Goal: Task Accomplishment & Management: Manage account settings

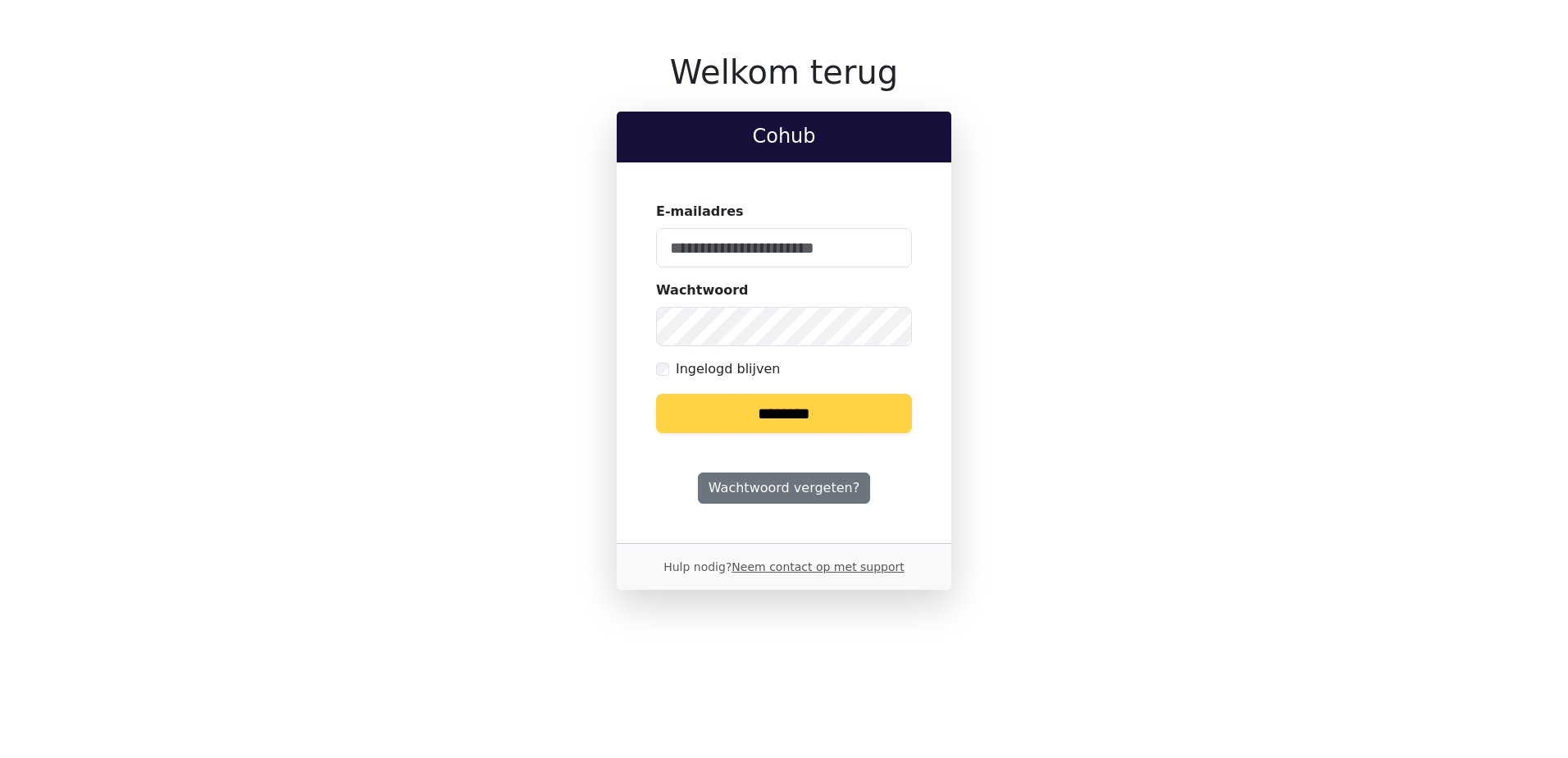
type input "**********"
click at [807, 413] on input "********" at bounding box center [783, 413] width 256 height 40
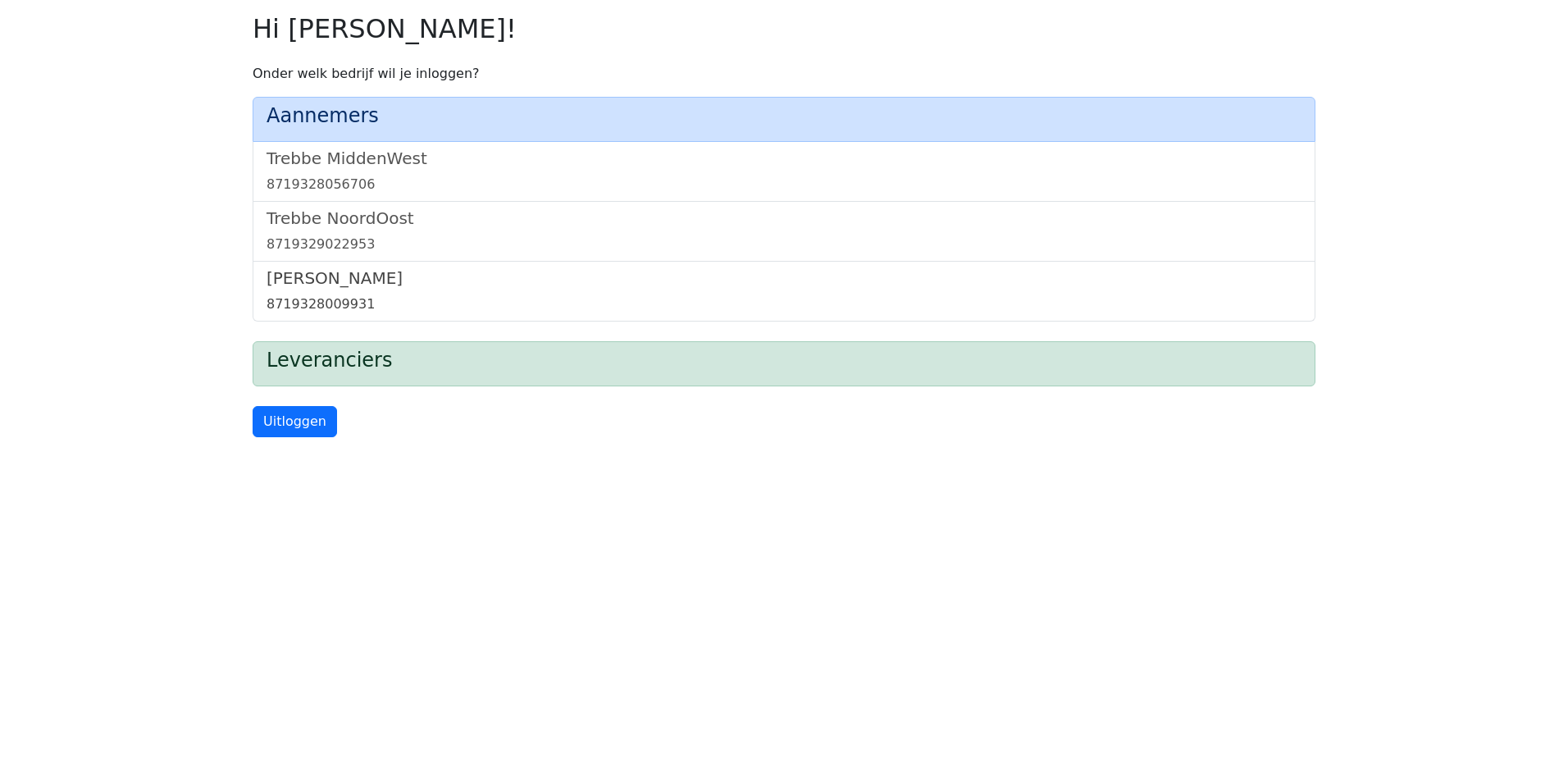
click at [338, 293] on link "Trebbe Wonen 8719328009931" at bounding box center [783, 291] width 1035 height 46
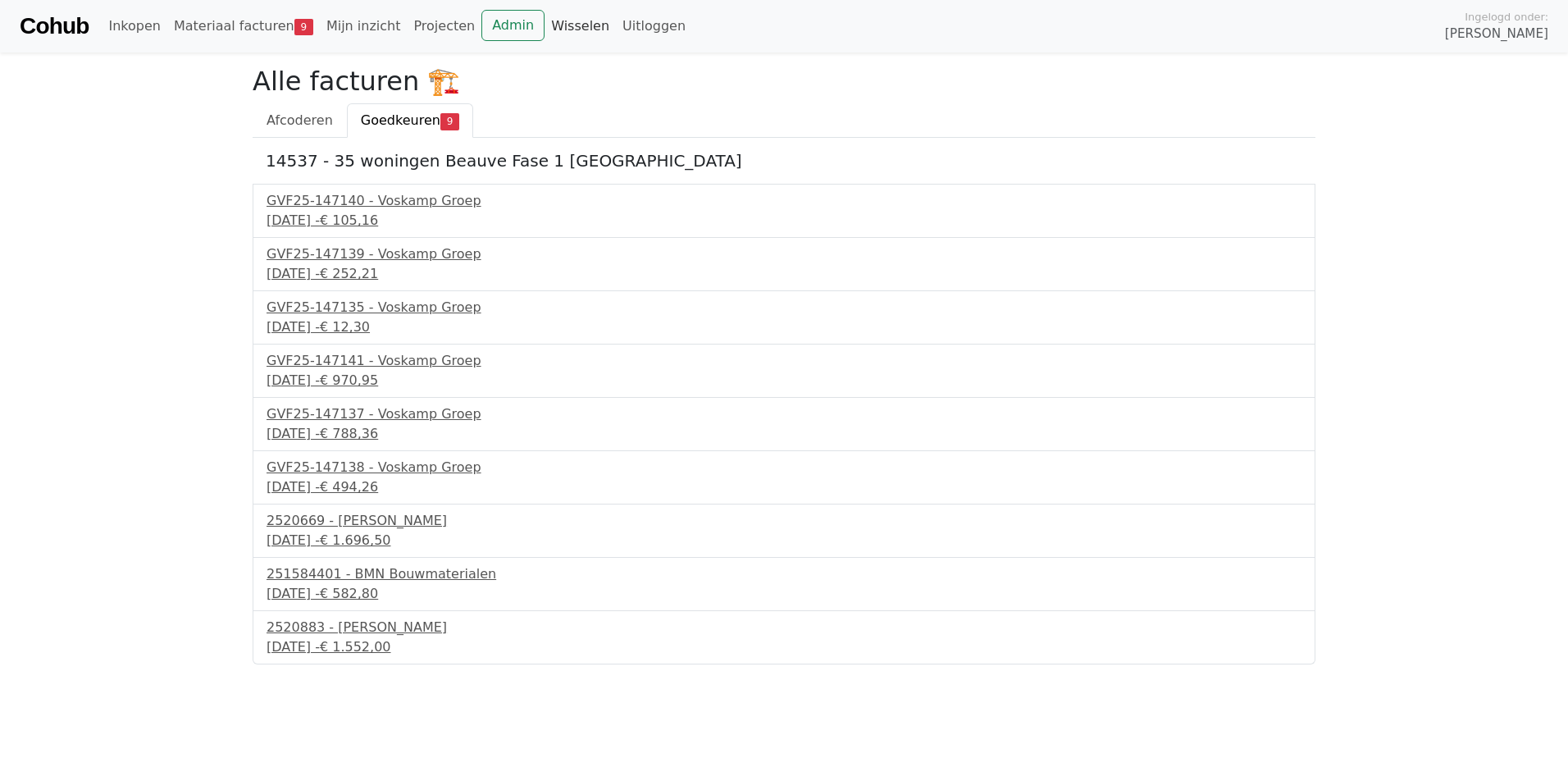
click at [544, 25] on link "Wisselen" at bounding box center [579, 26] width 71 height 33
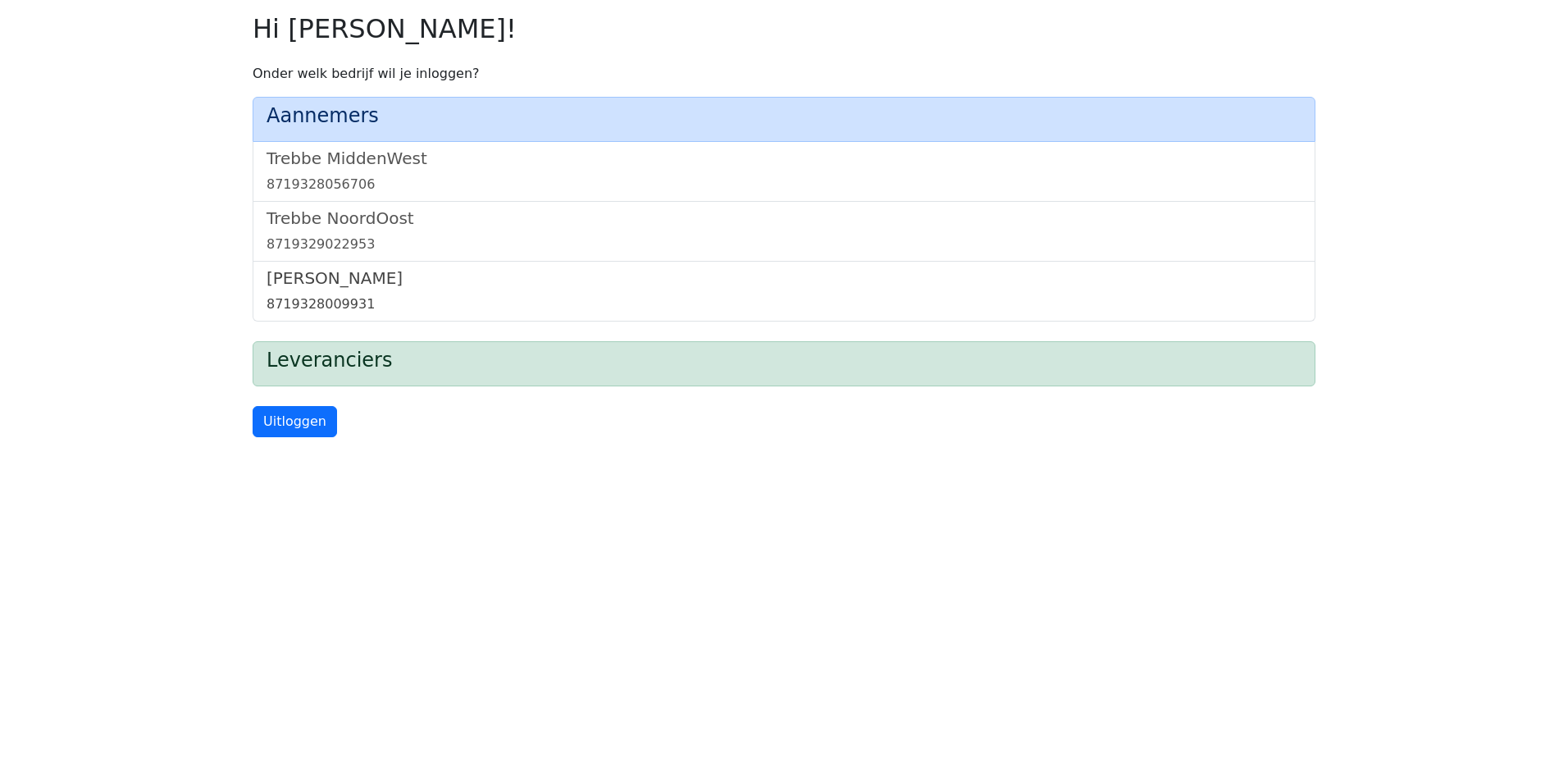
click at [365, 289] on link "Trebbe Wonen 8719328009931" at bounding box center [783, 291] width 1035 height 46
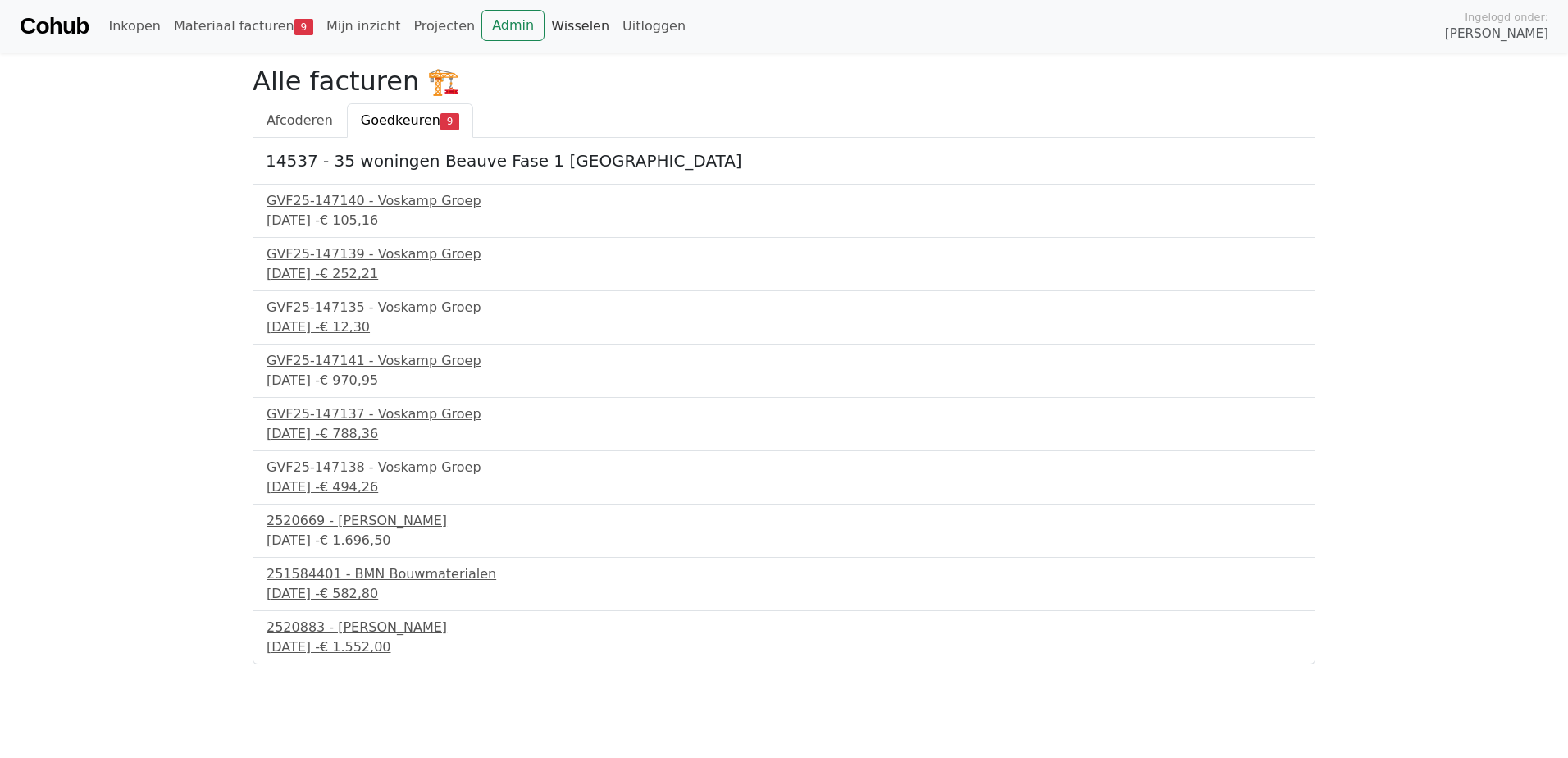
click at [545, 31] on link "Wisselen" at bounding box center [579, 26] width 71 height 33
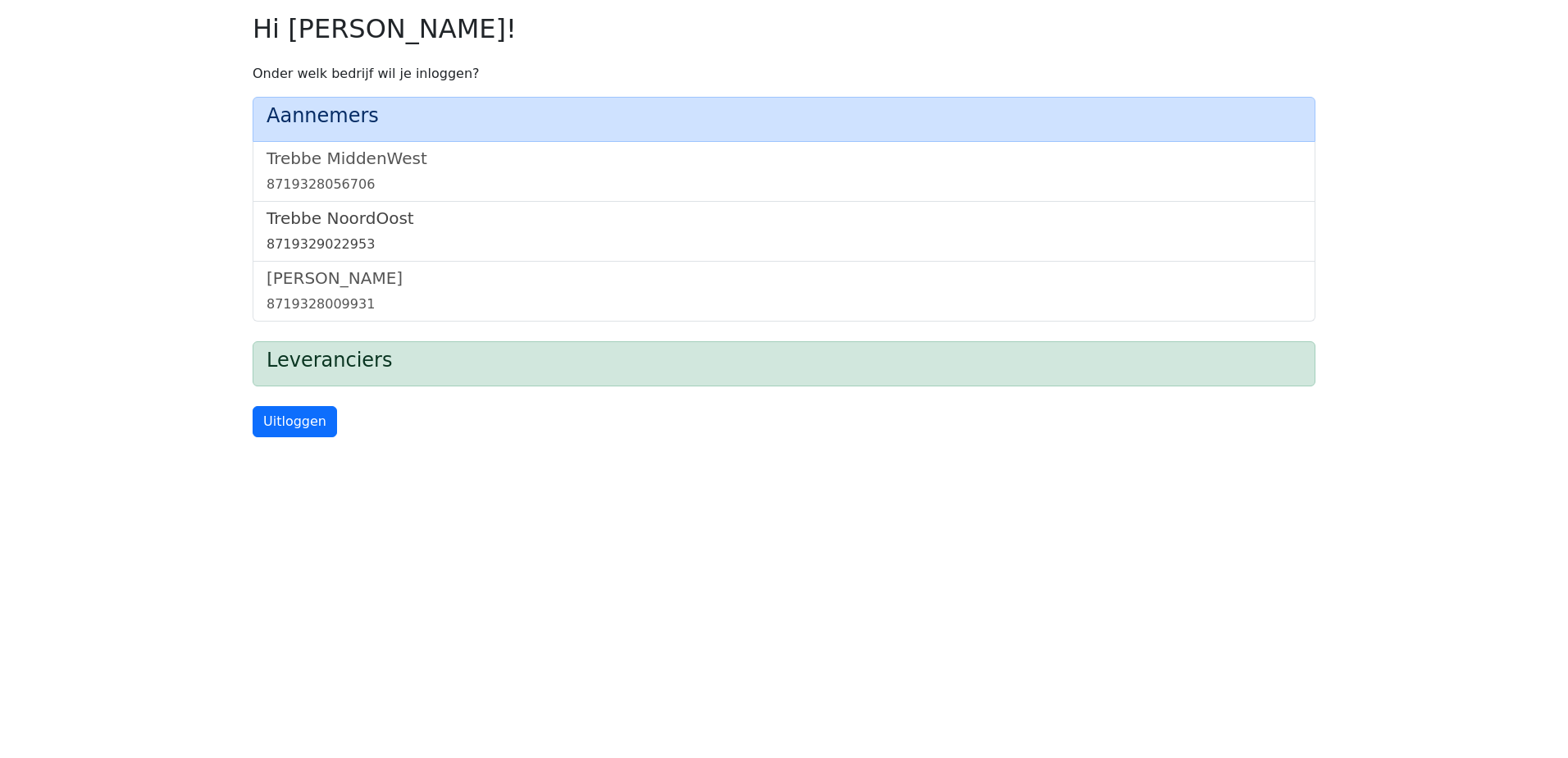
click at [350, 235] on div "8719329022953" at bounding box center [783, 244] width 1035 height 19
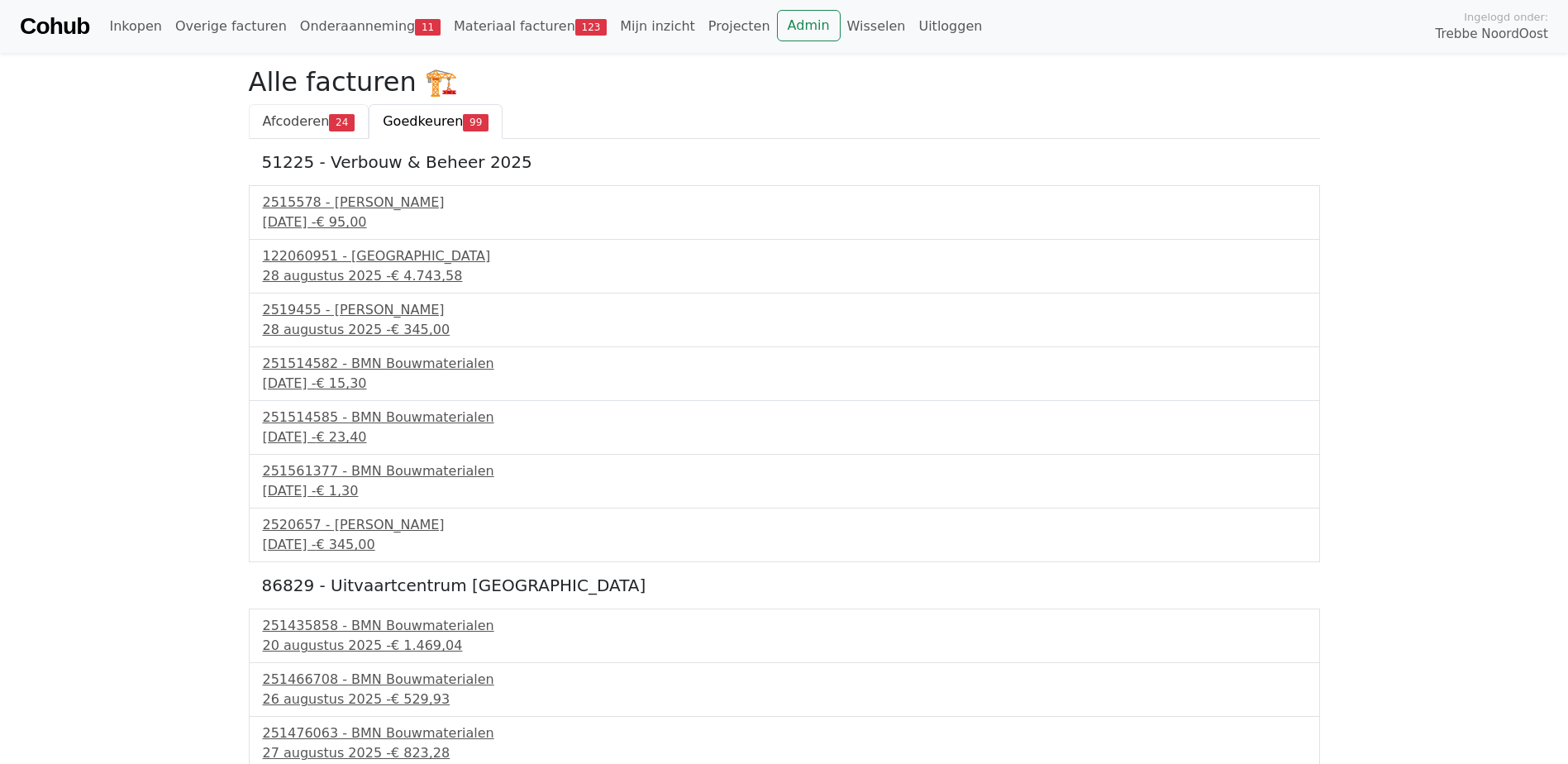
click at [324, 119] on span "Afcoderen" at bounding box center [296, 121] width 67 height 16
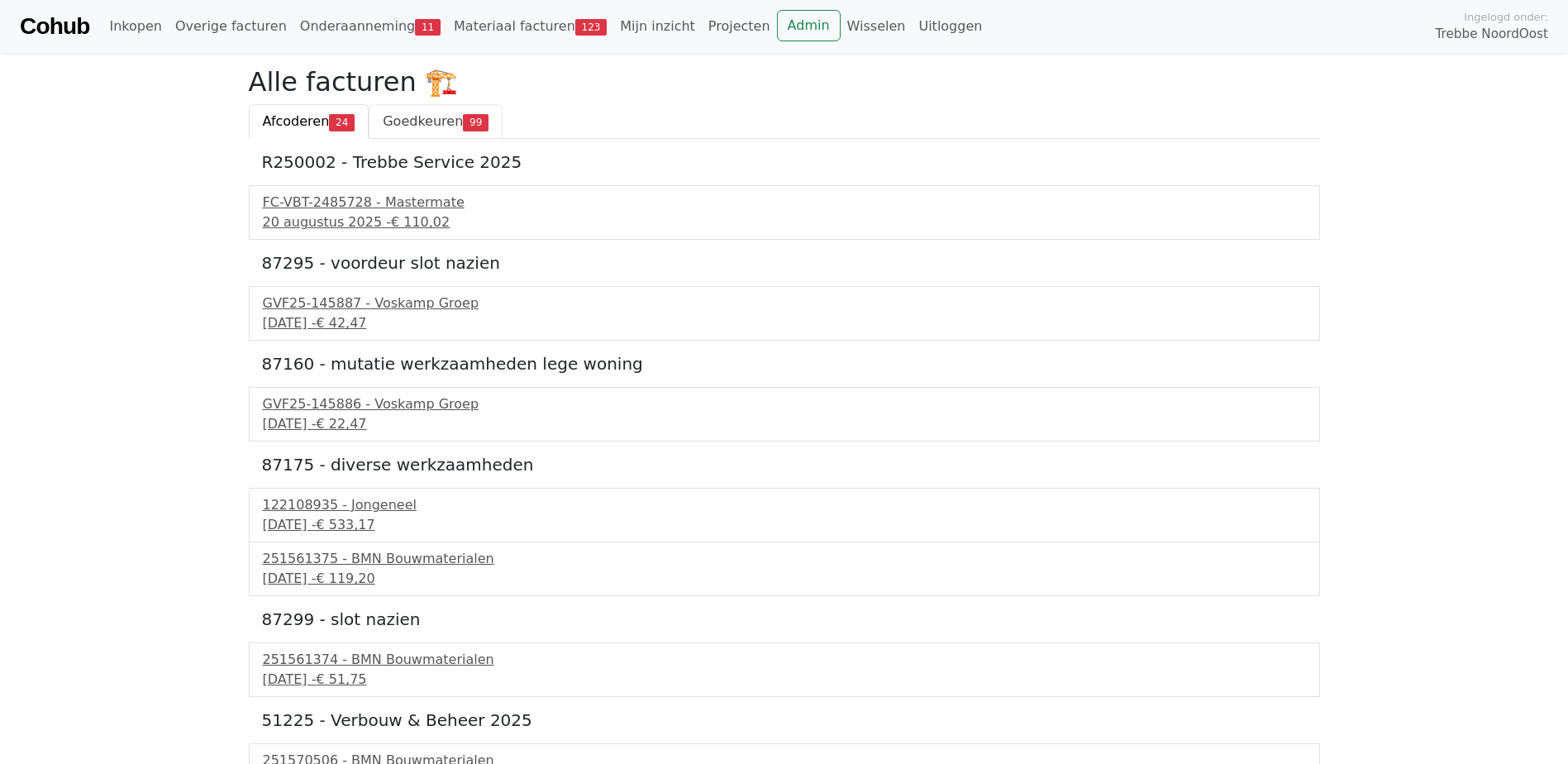
click at [448, 124] on span "Goedkeuren" at bounding box center [423, 121] width 80 height 16
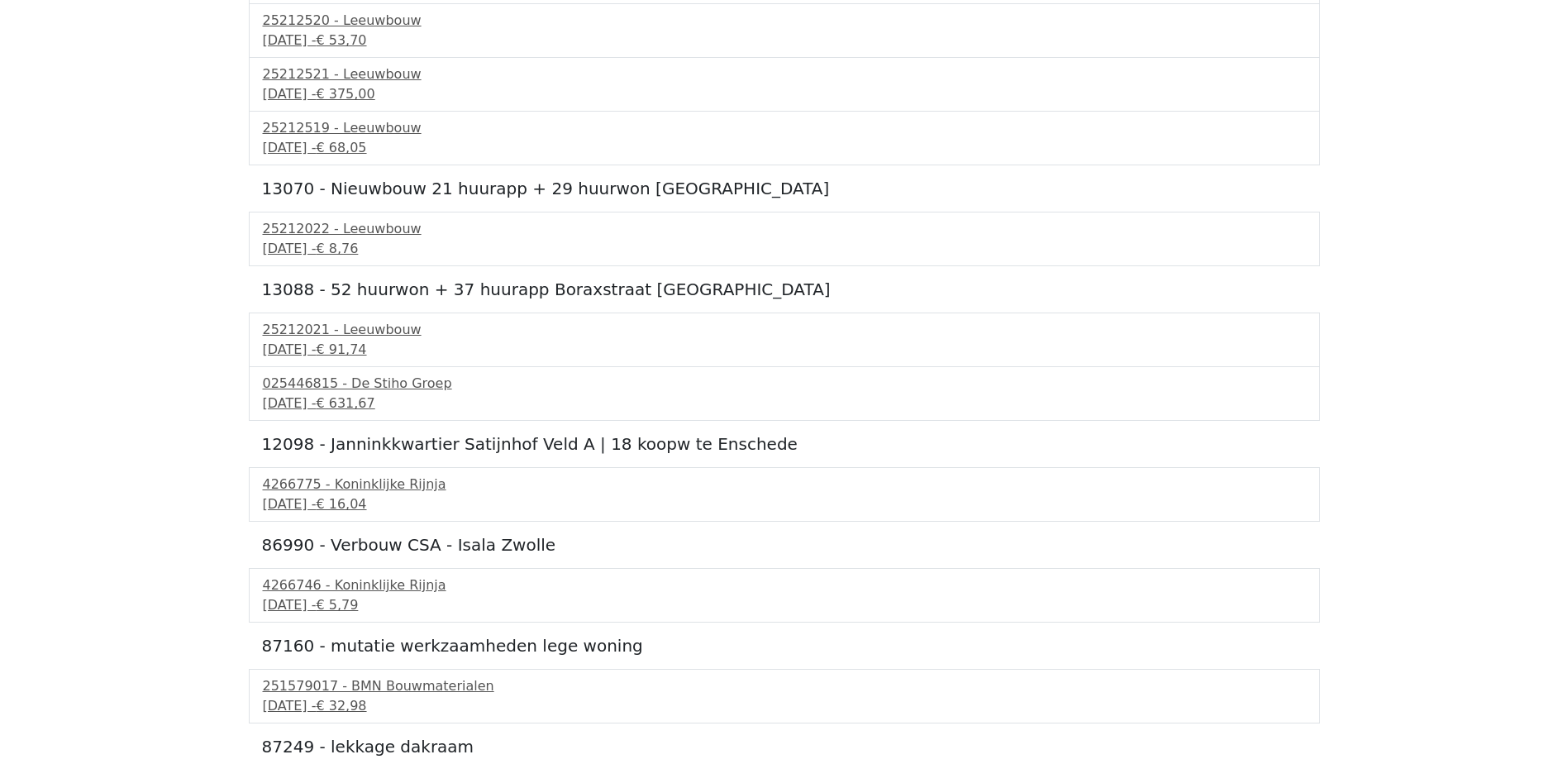
scroll to position [4217, 0]
click at [383, 347] on div "[DATE] - € 91,74" at bounding box center [784, 347] width 1043 height 20
click at [374, 393] on span "€ 631,67" at bounding box center [345, 400] width 59 height 16
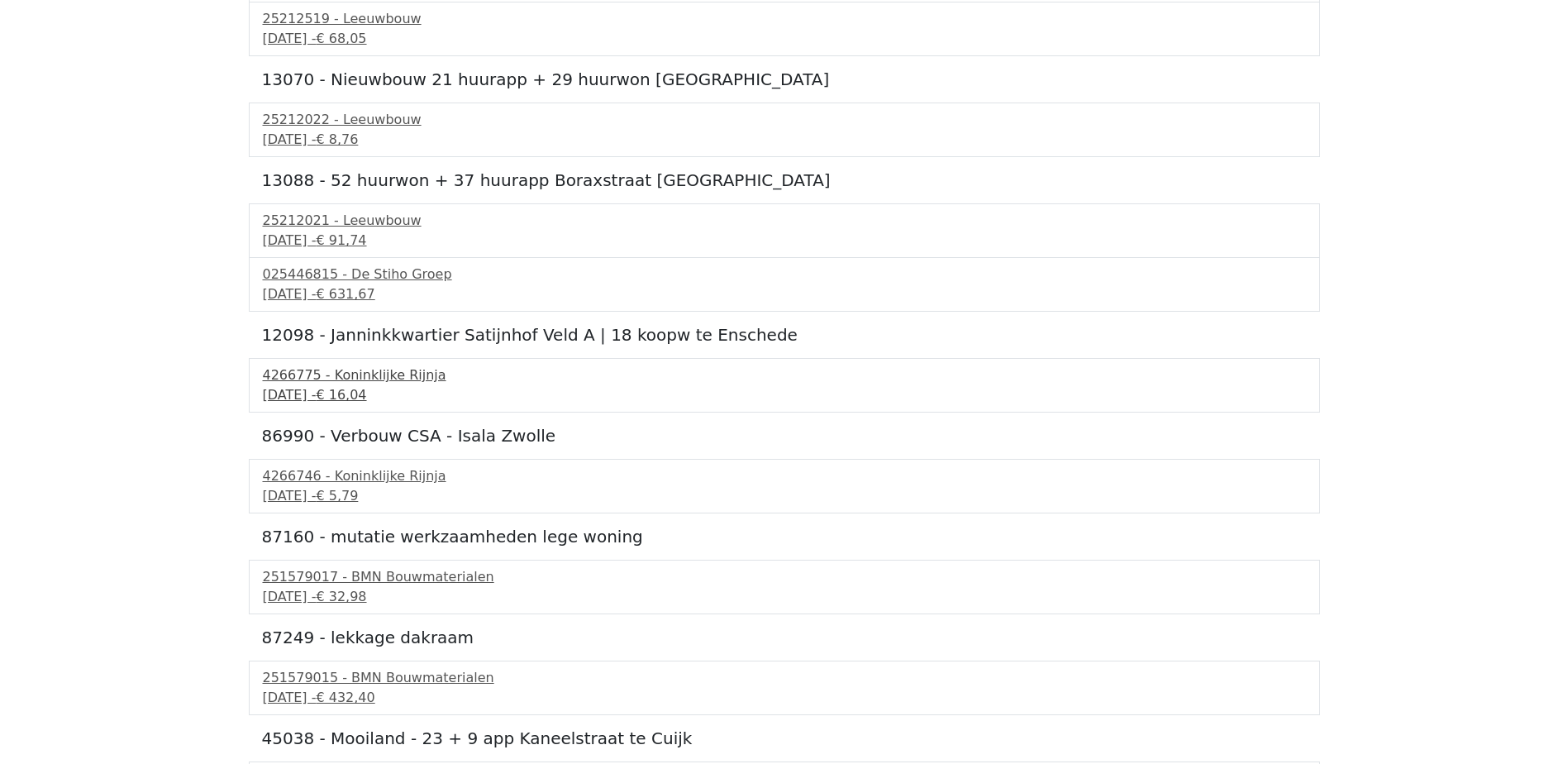
scroll to position [4382, 0]
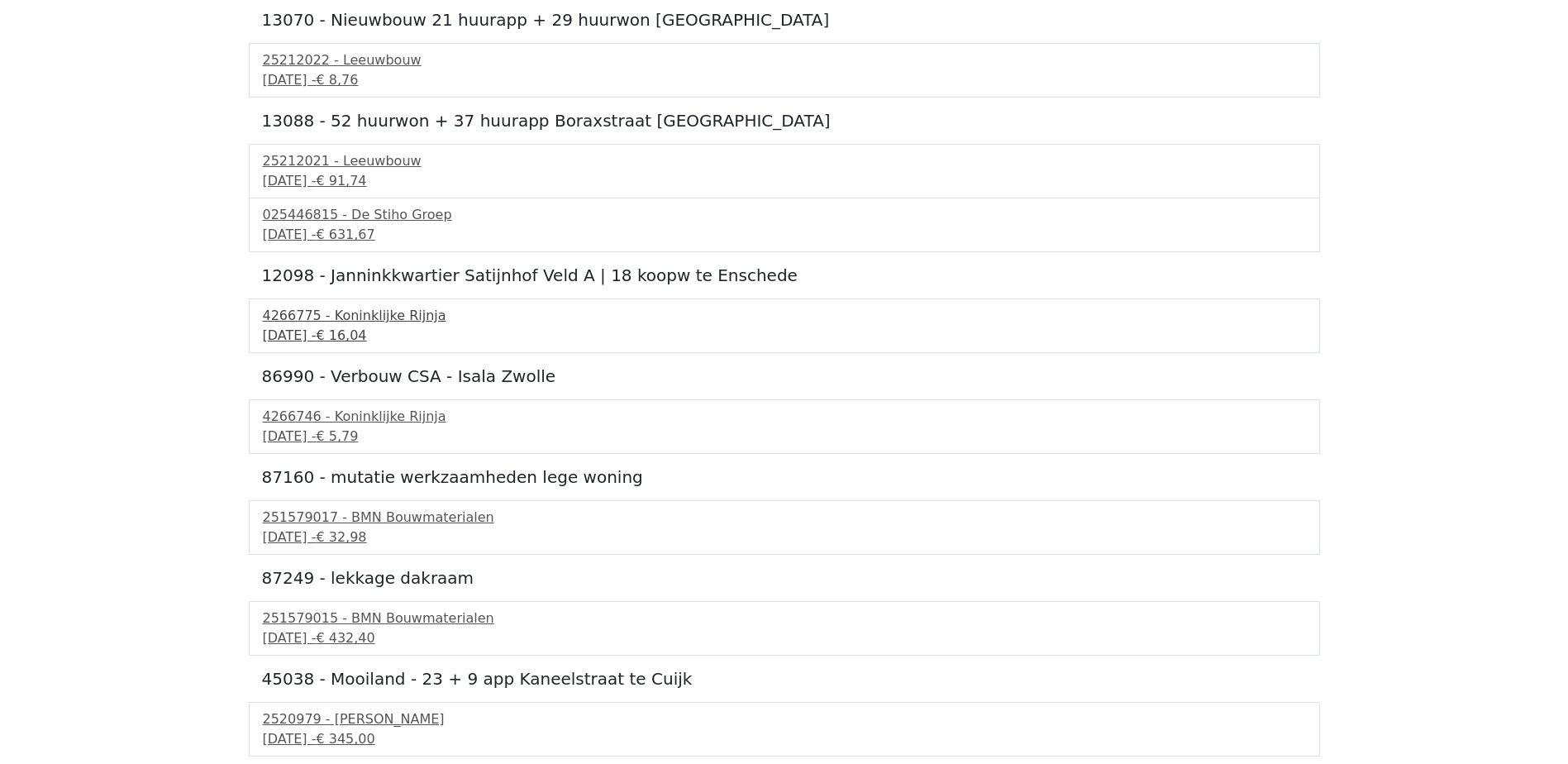
click at [387, 325] on div "4266775 - Koninklijke Rijnja" at bounding box center [784, 315] width 1043 height 20
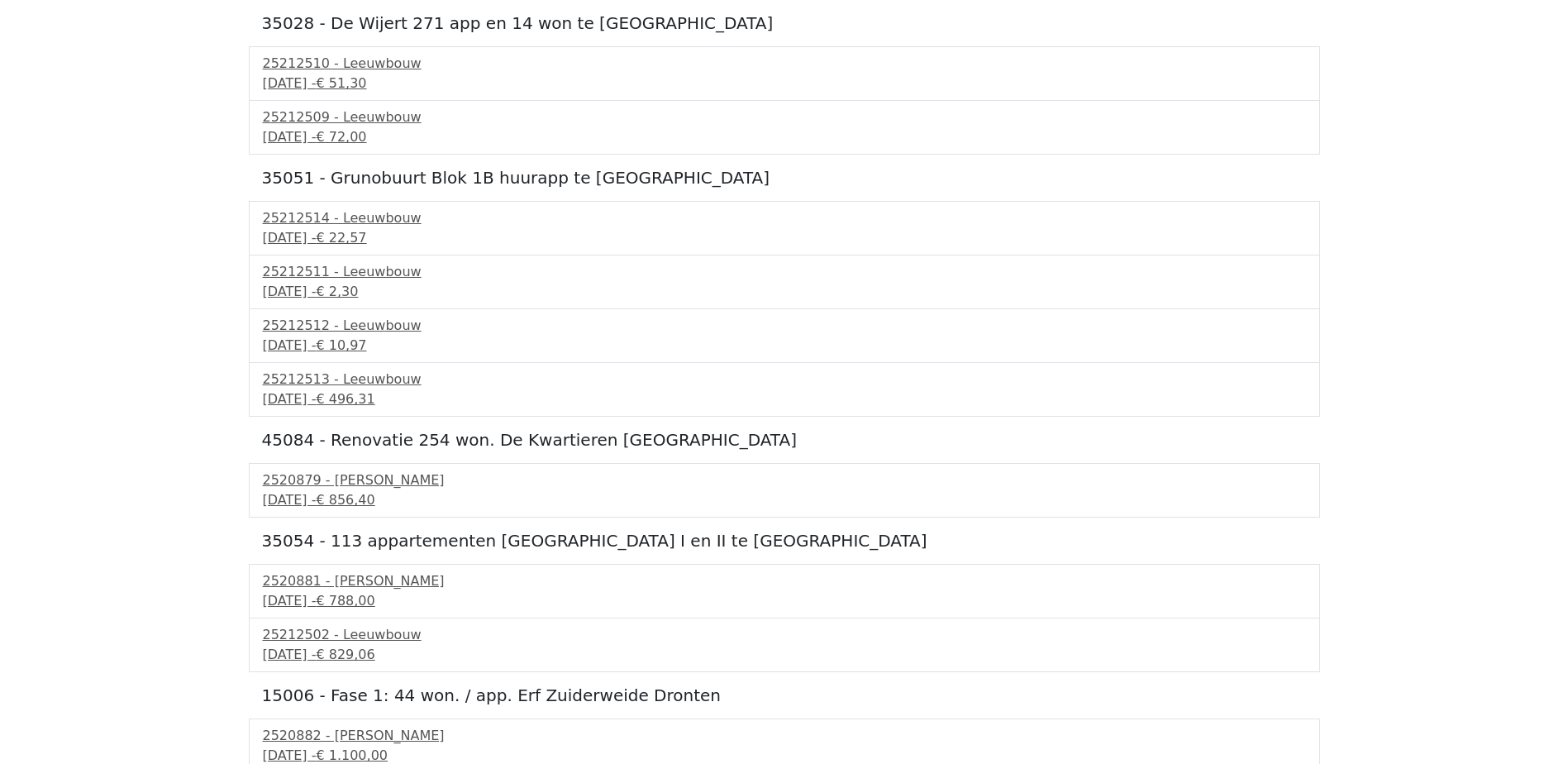
scroll to position [6242, 0]
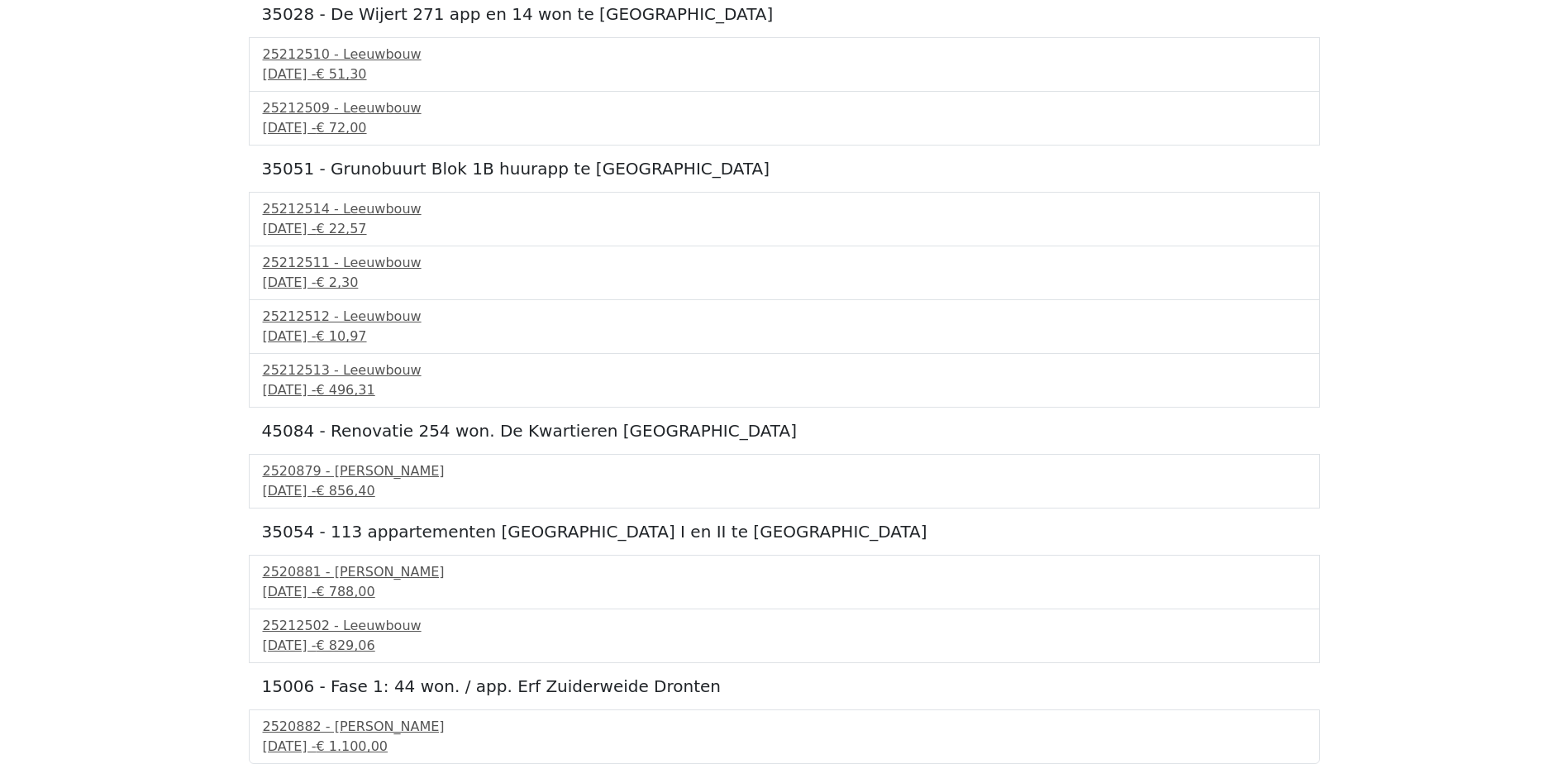
click at [387, 505] on div "2520879 - Van Dalen 12 september 2025 - € 856,40" at bounding box center [784, 481] width 1071 height 55
click at [396, 737] on div "12 september 2025 - € 1.100,00" at bounding box center [784, 746] width 1043 height 20
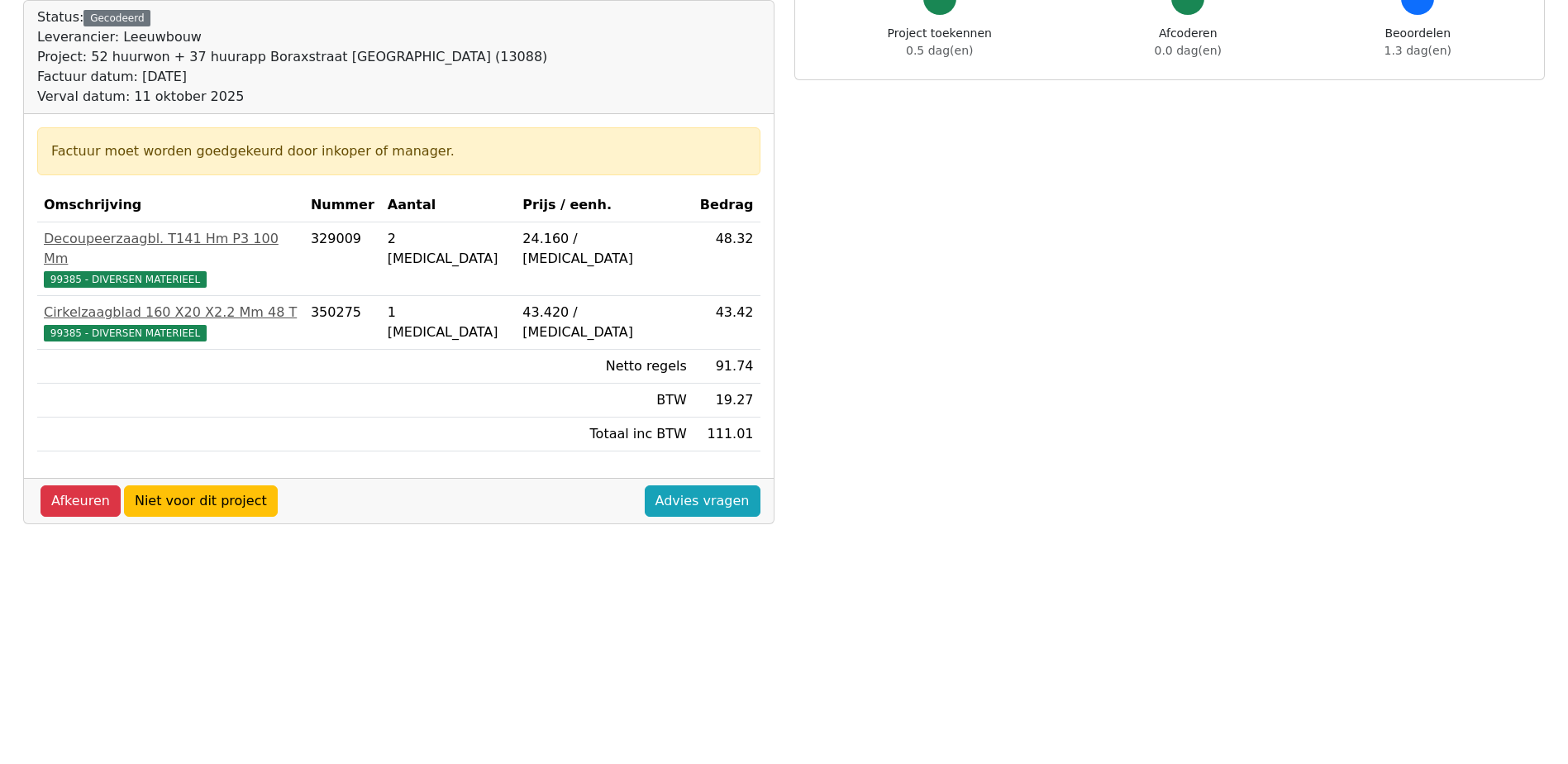
scroll to position [248, 0]
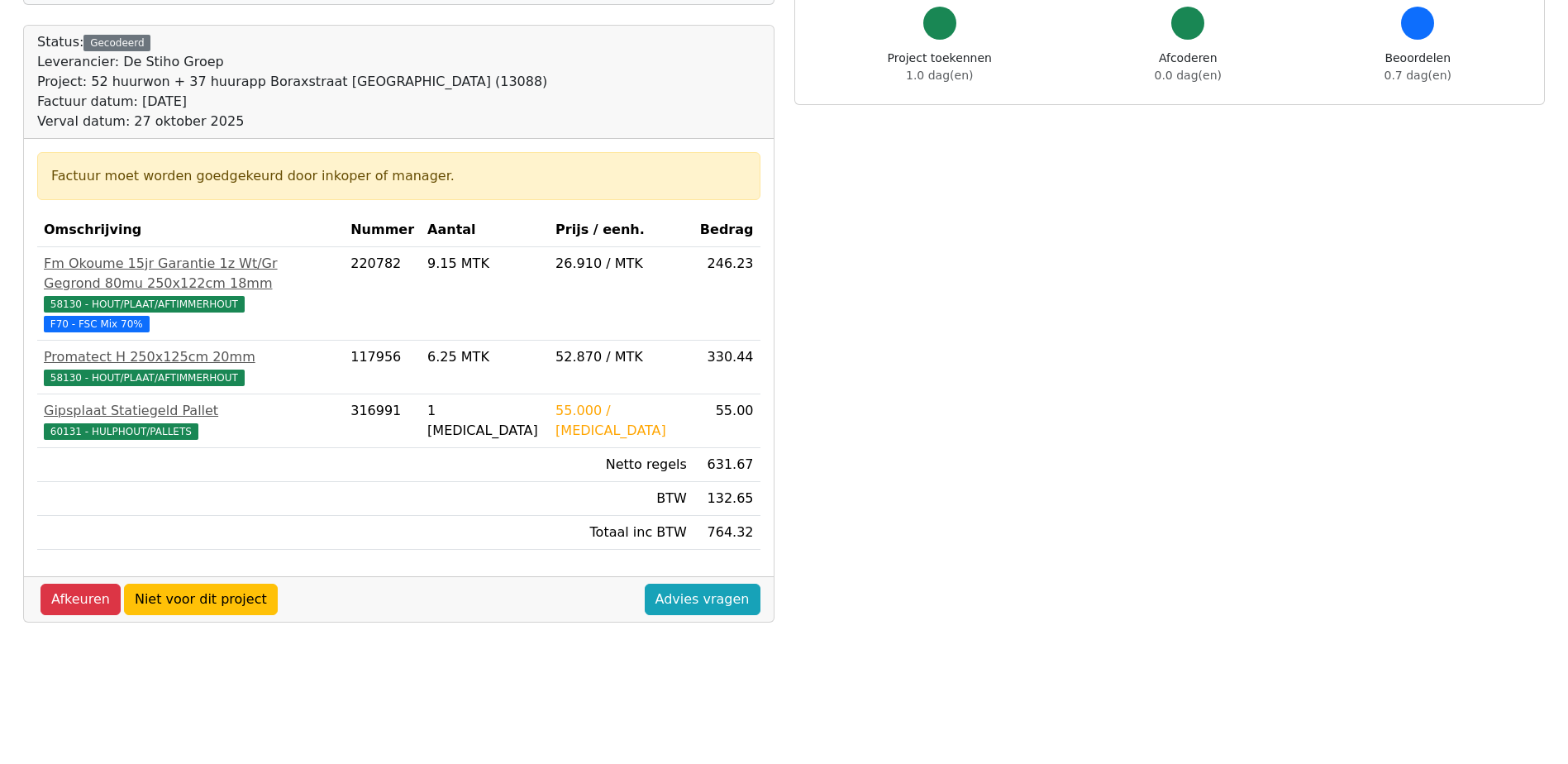
scroll to position [166, 0]
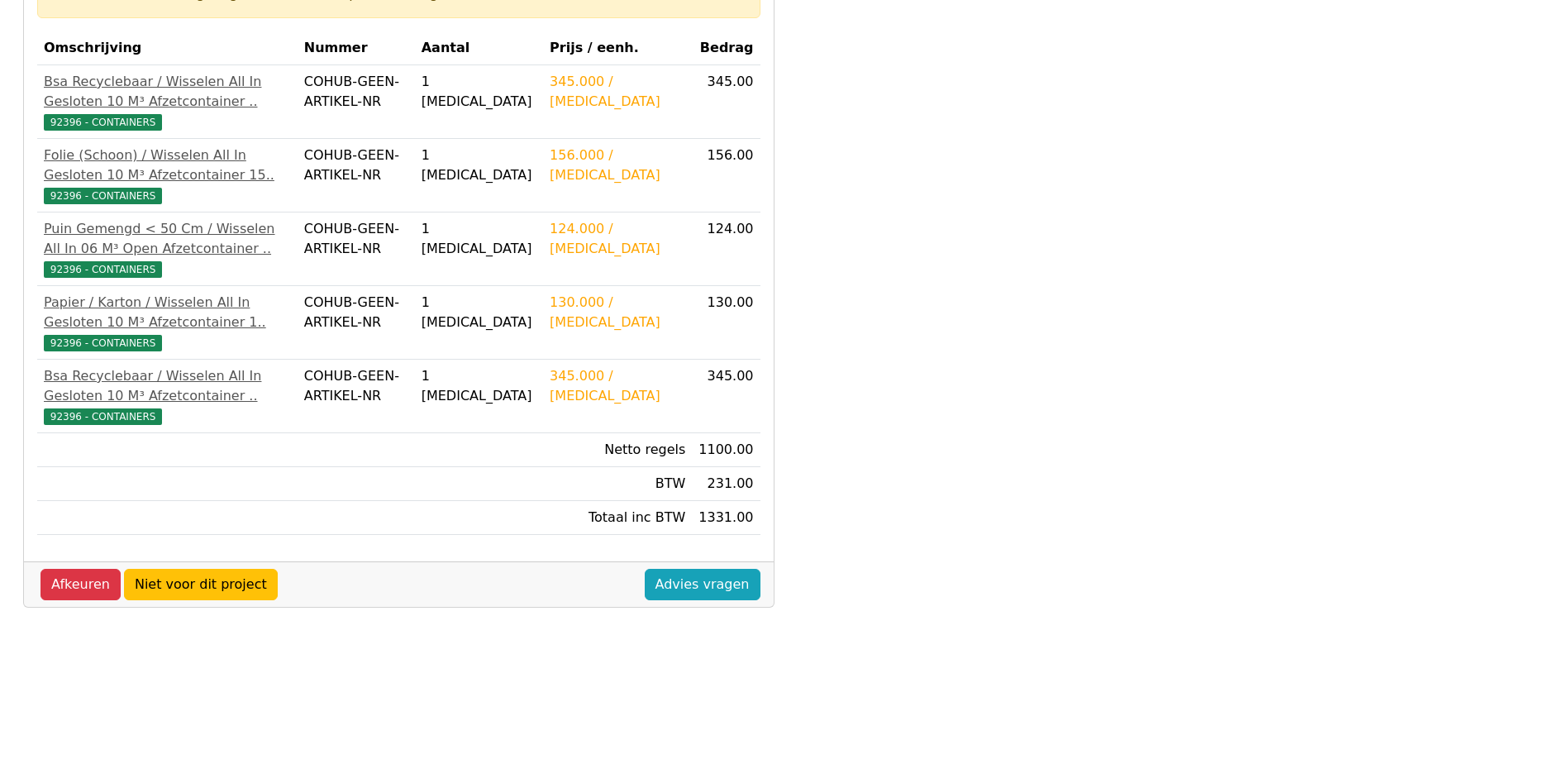
scroll to position [331, 0]
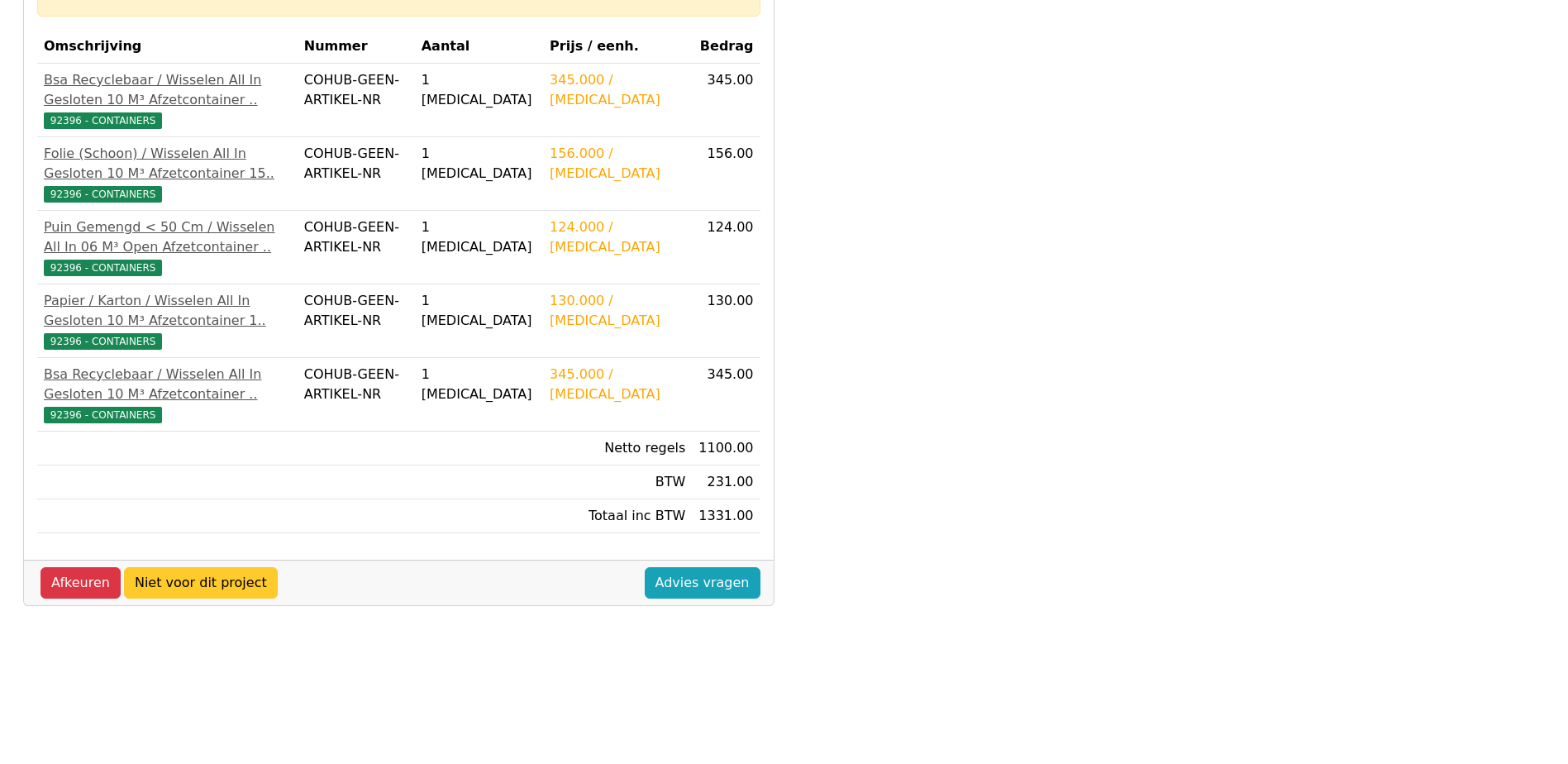
click at [209, 598] on link "Niet voor dit project" at bounding box center [201, 583] width 154 height 31
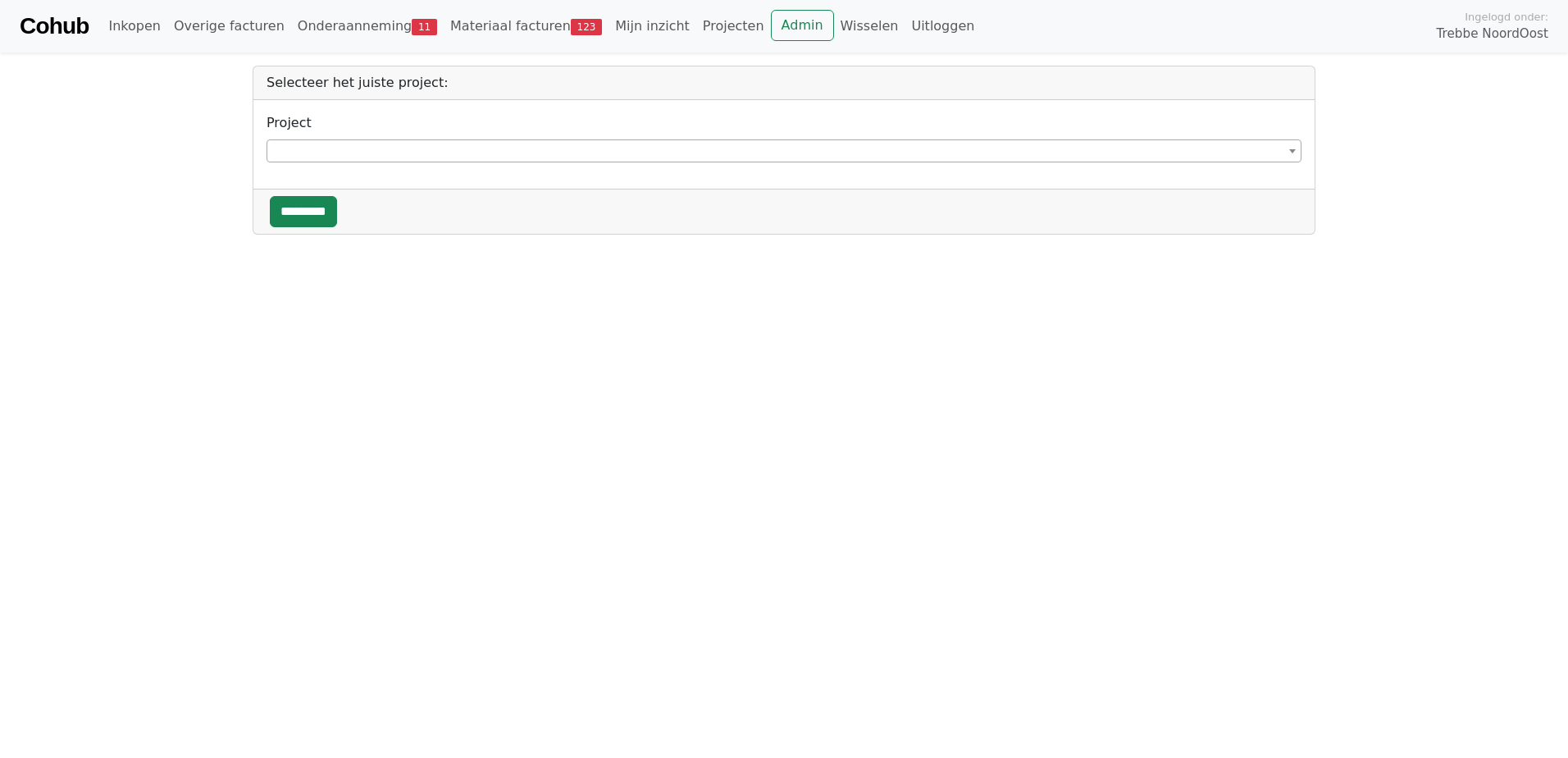
click at [343, 138] on div "**********" at bounding box center [783, 137] width 1035 height 50
click at [337, 146] on span at bounding box center [783, 151] width 1035 height 23
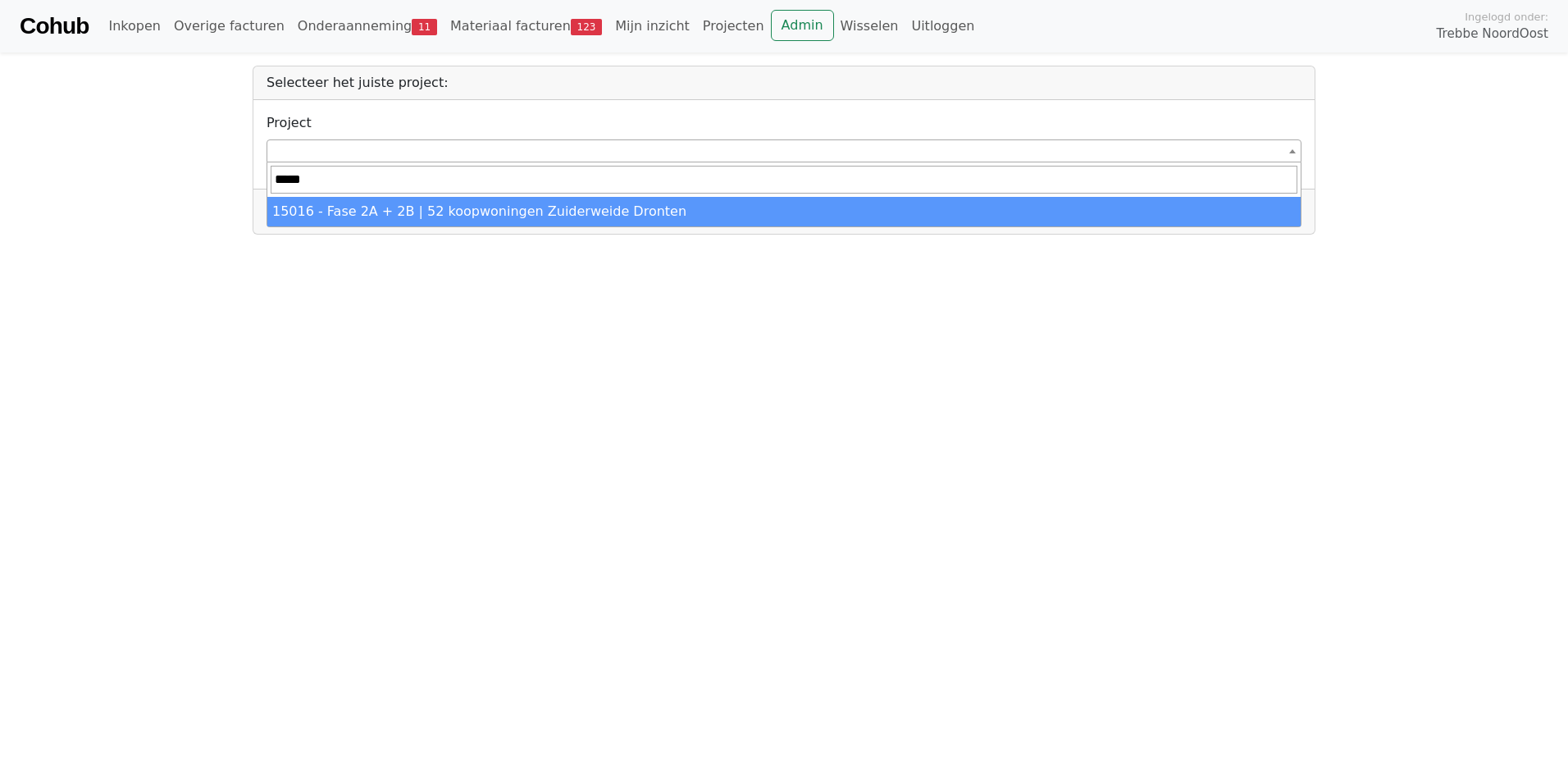
type input "*****"
select select "*****"
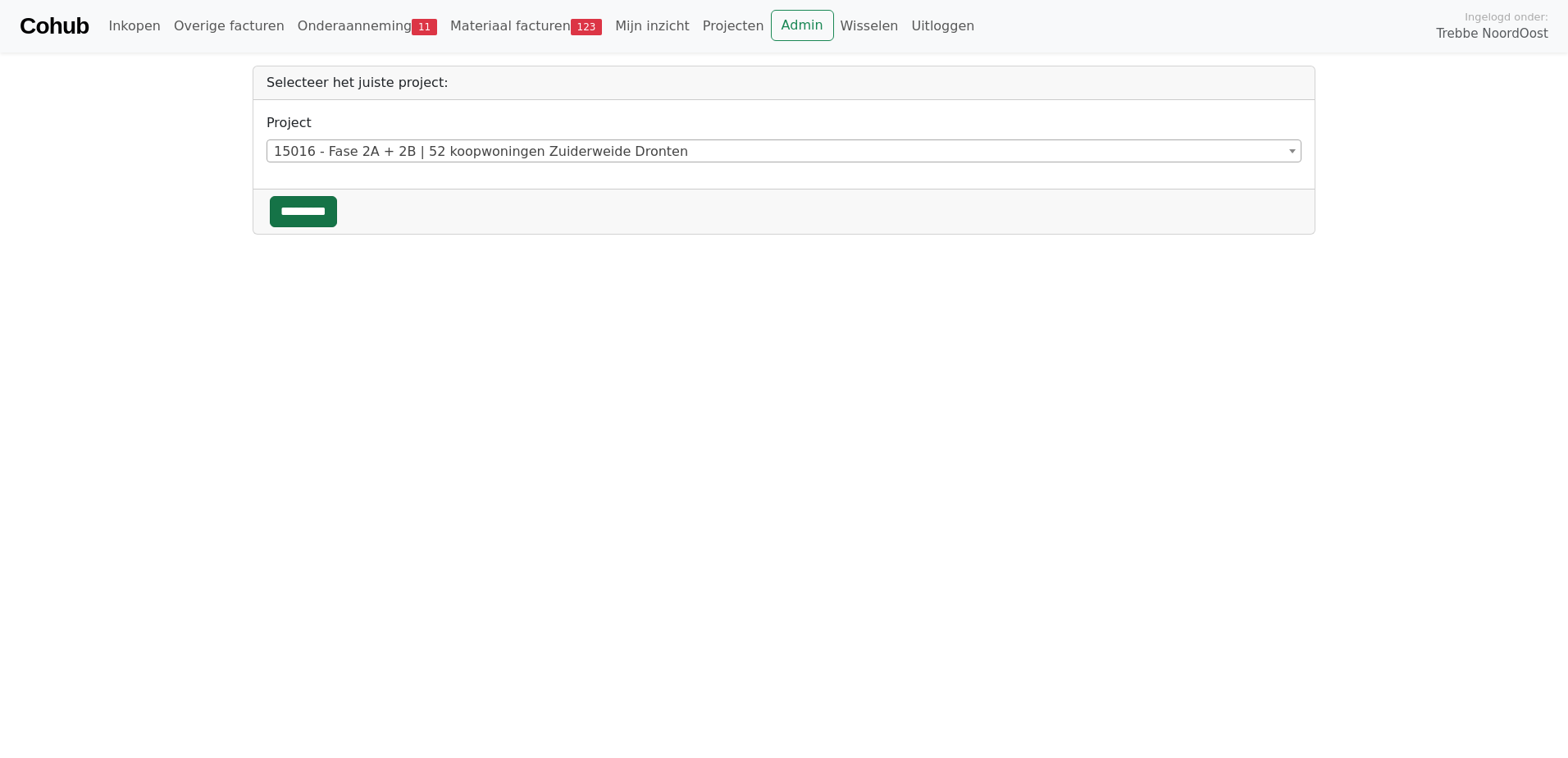
click at [314, 215] on input "*********" at bounding box center [303, 212] width 67 height 31
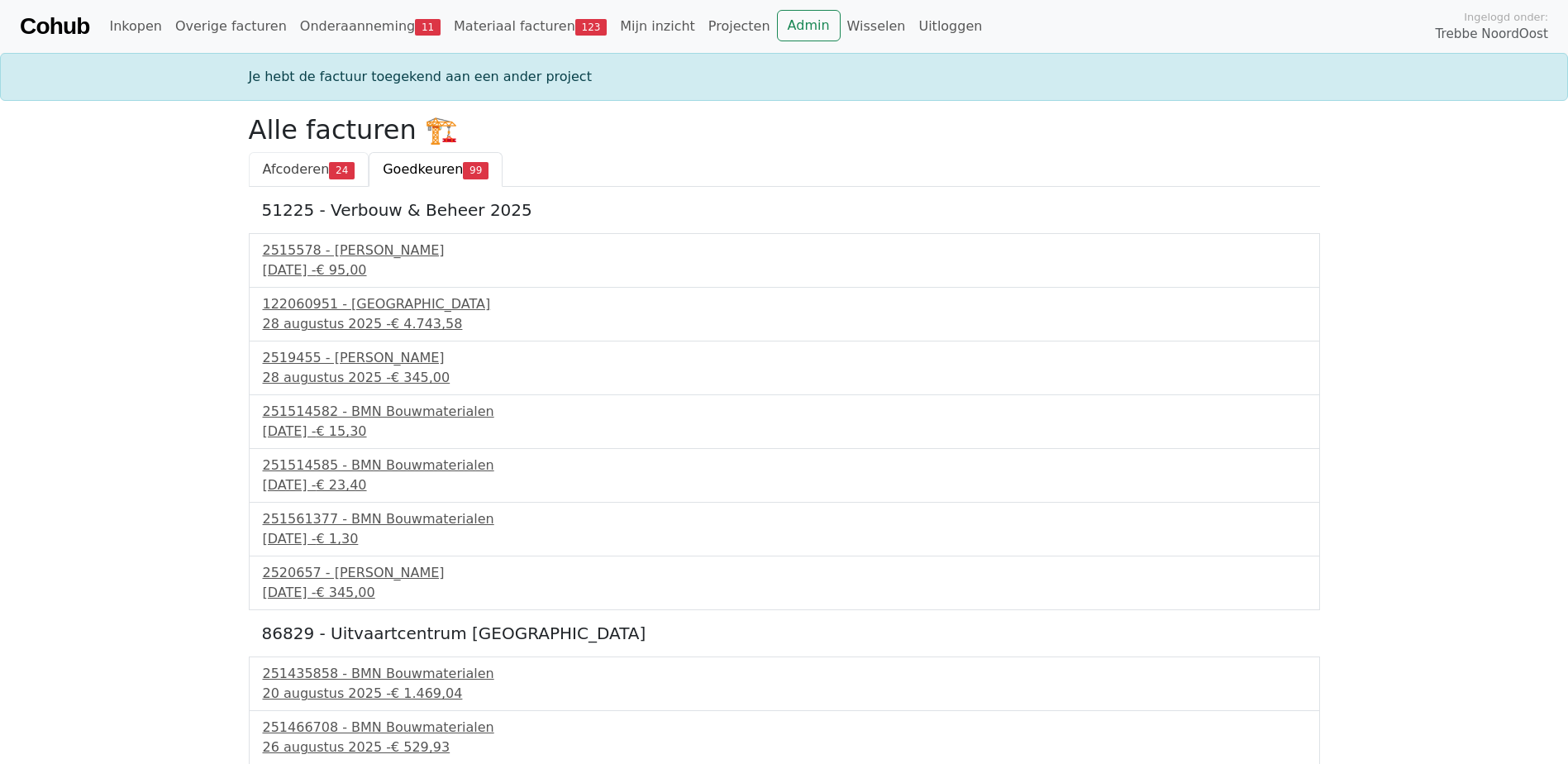
click at [321, 165] on span "Afcoderen" at bounding box center [296, 169] width 67 height 16
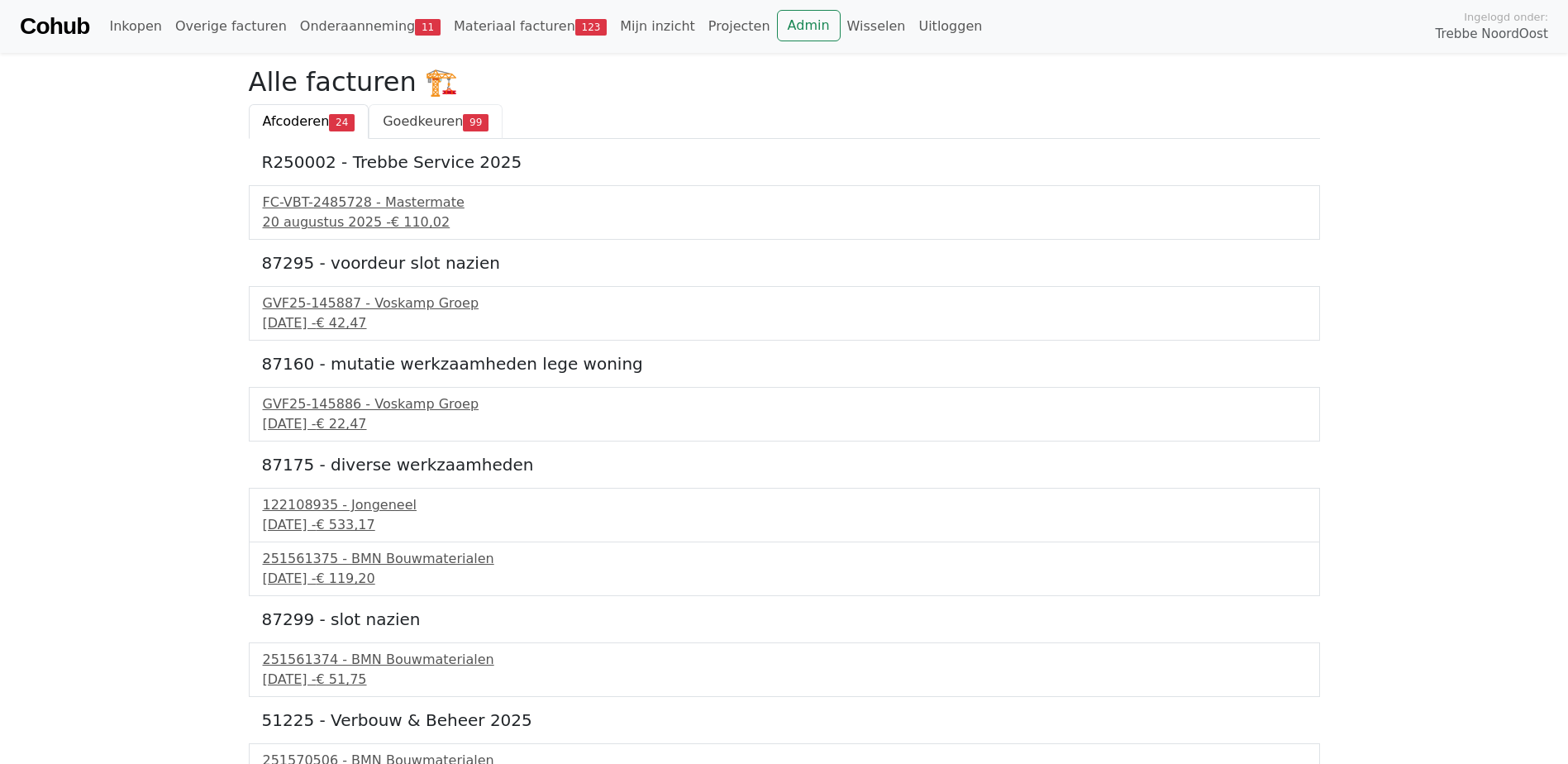
click at [418, 128] on span "Goedkeuren" at bounding box center [423, 121] width 80 height 16
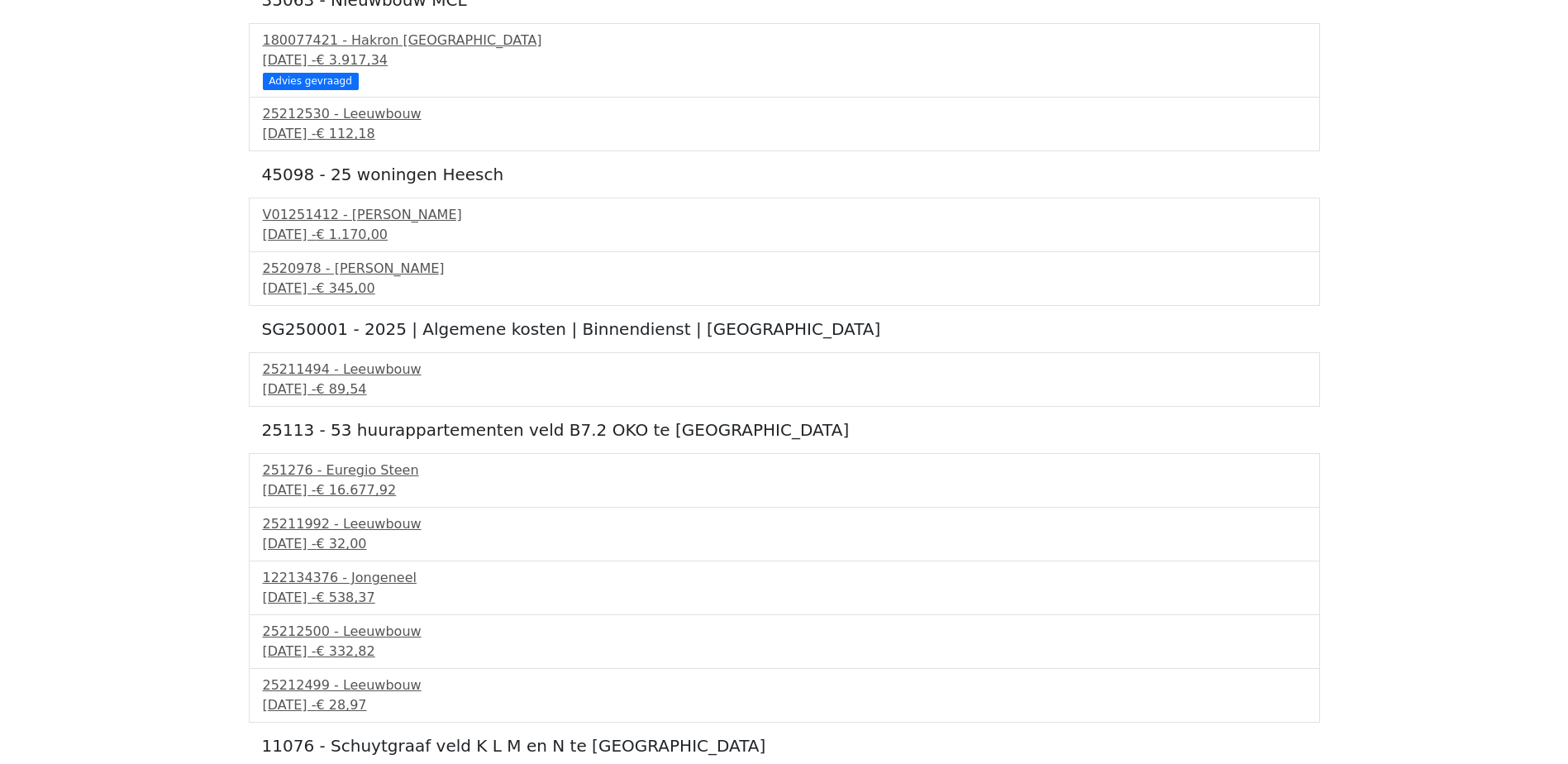
scroll to position [2811, 0]
click at [374, 287] on span "€ 345,00" at bounding box center [345, 286] width 59 height 16
click at [384, 282] on div "12 september 2025 - € 345,00" at bounding box center [784, 287] width 1043 height 20
click at [388, 226] on span "€ 1.170,00" at bounding box center [351, 233] width 71 height 16
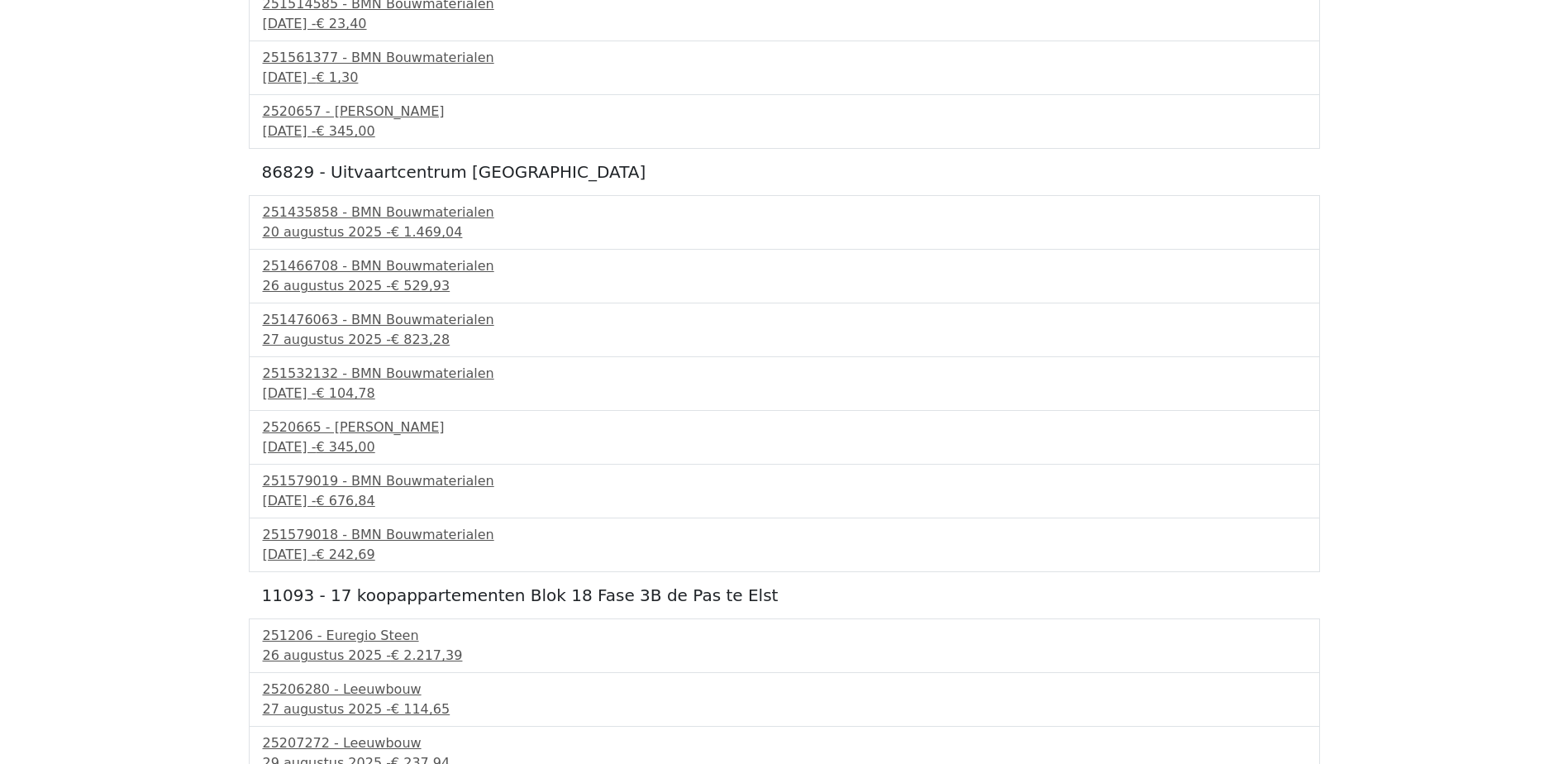
scroll to position [0, 0]
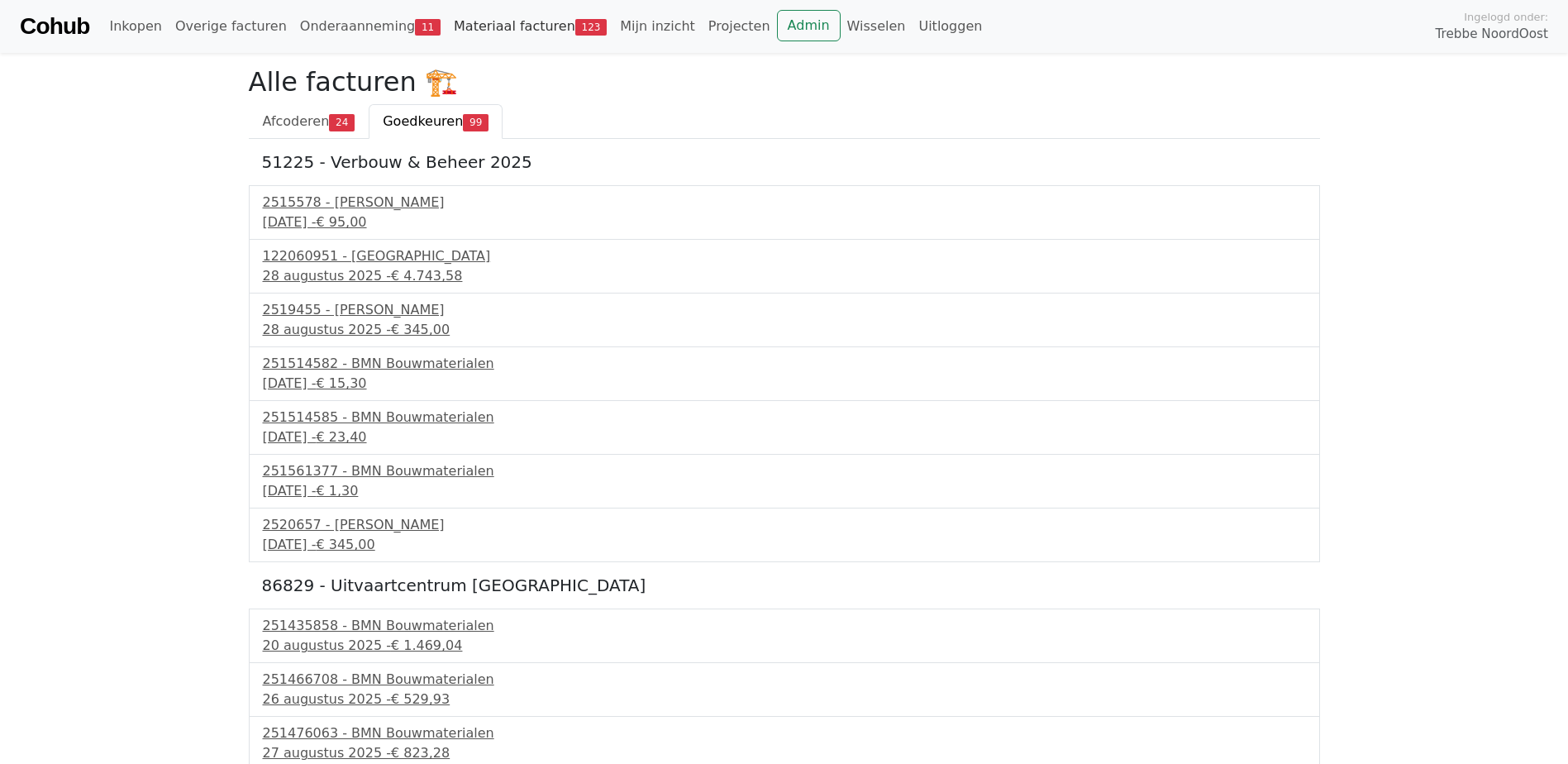
click at [528, 26] on link "Materiaal facturen 123" at bounding box center [531, 26] width 166 height 33
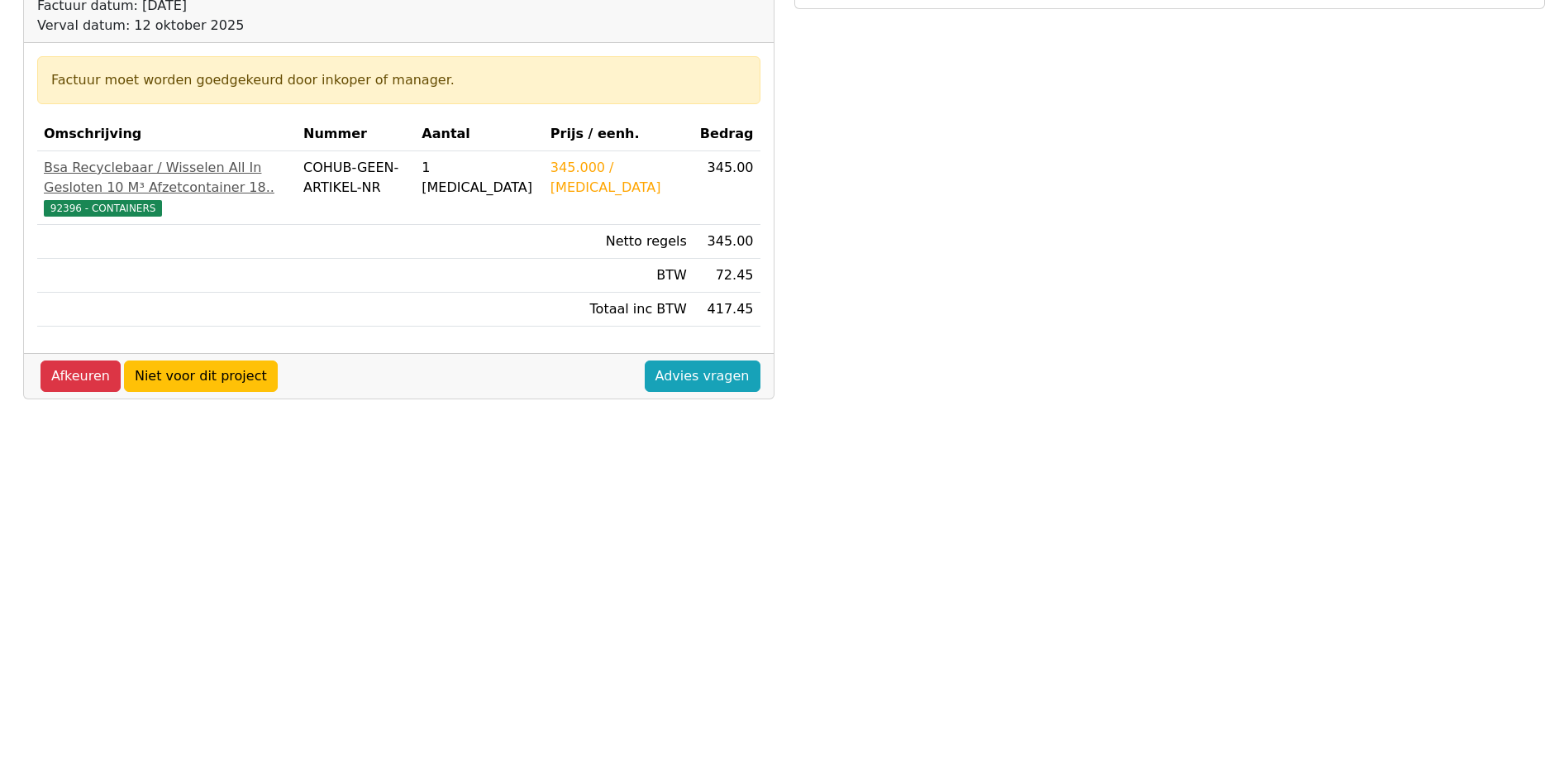
scroll to position [248, 0]
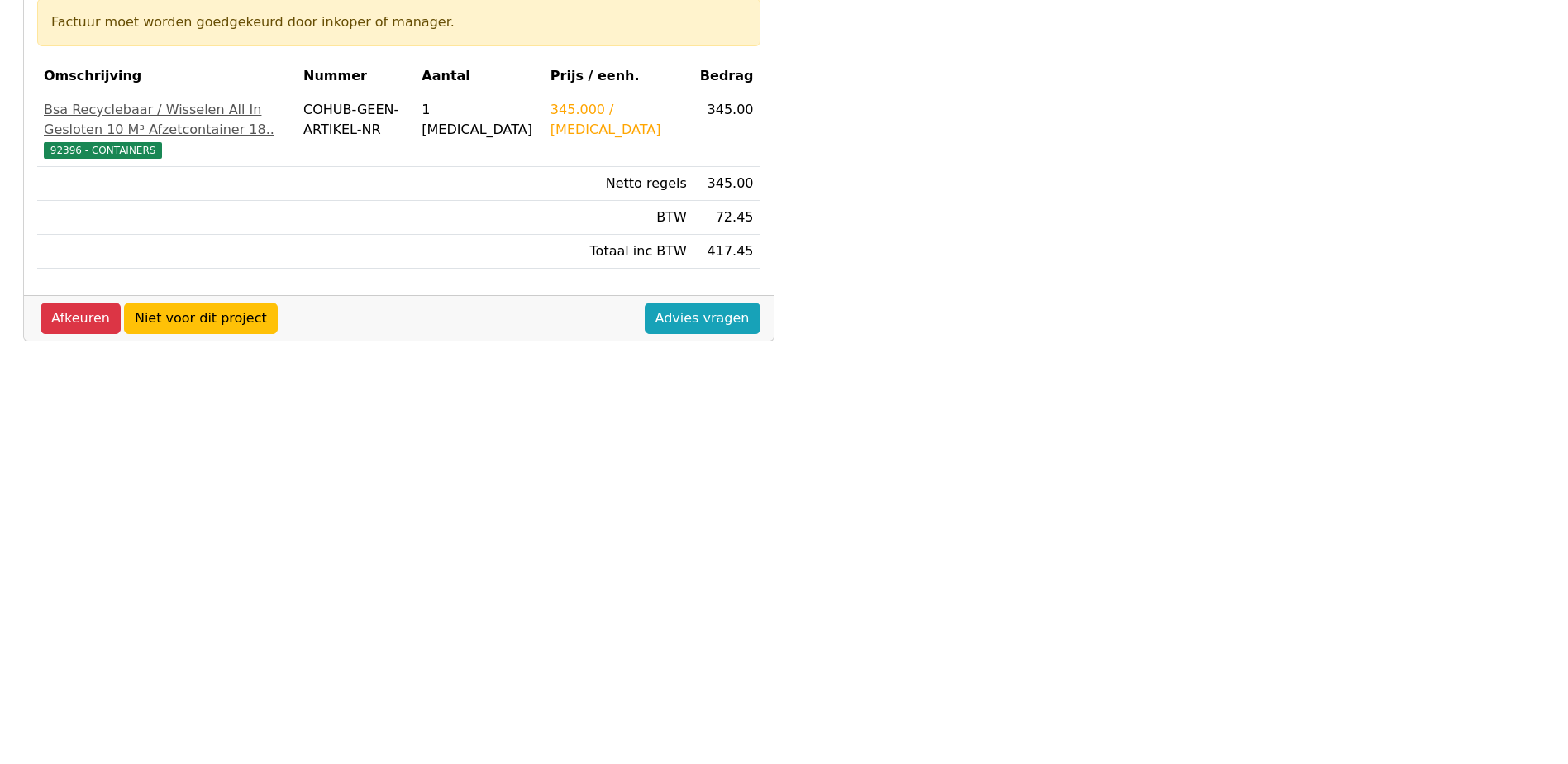
scroll to position [331, 0]
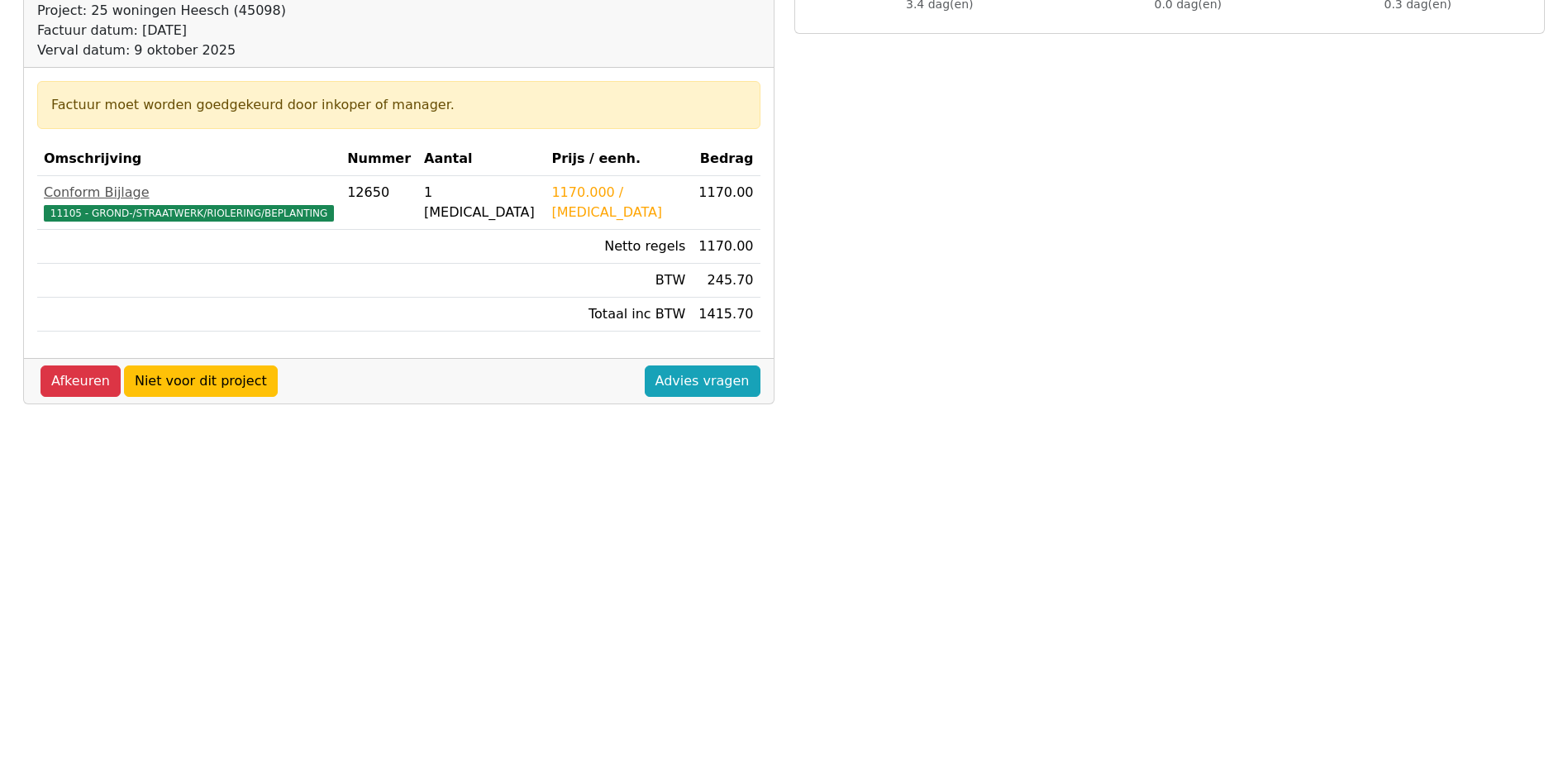
scroll to position [248, 0]
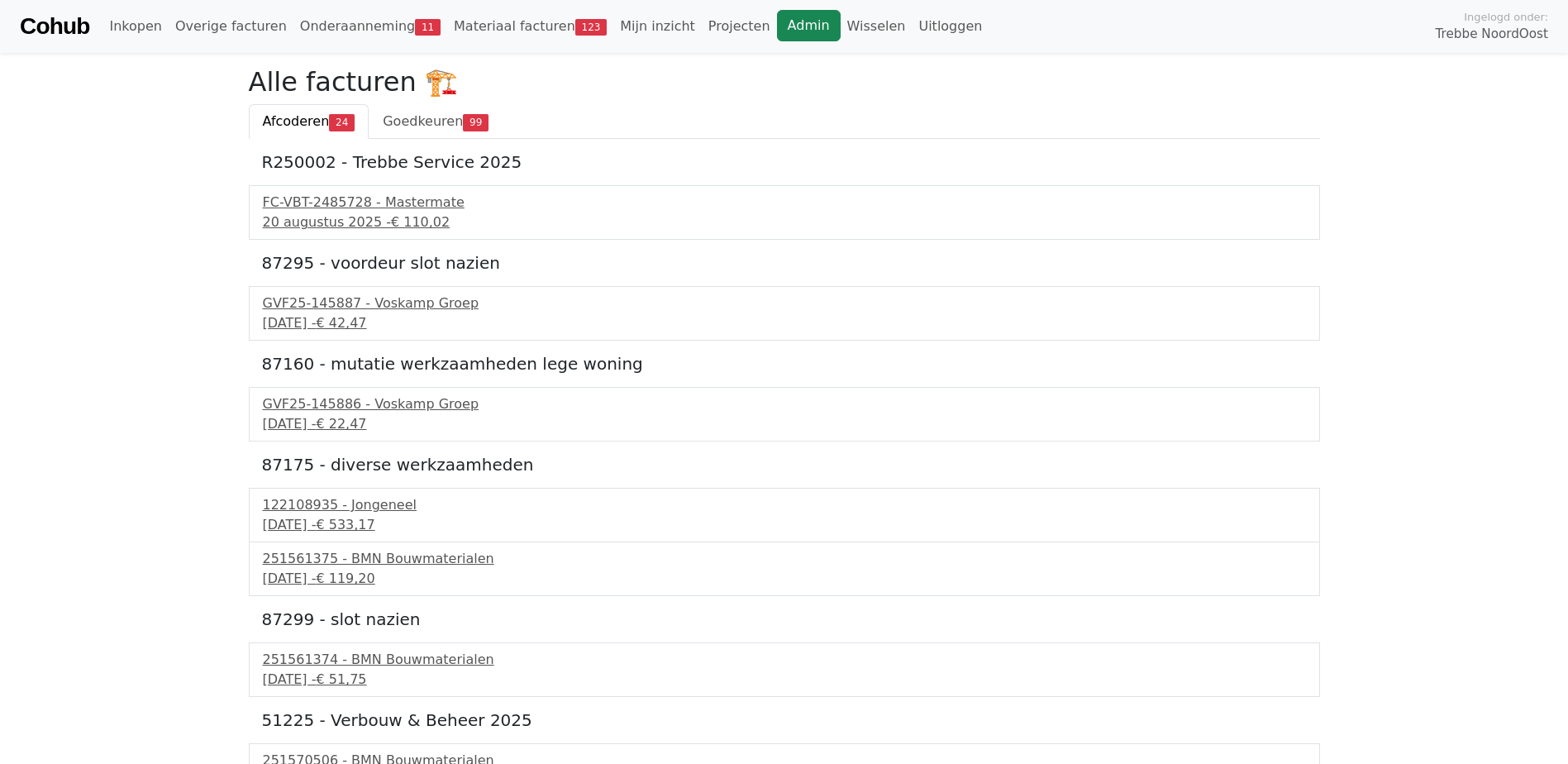
click at [777, 22] on link "Admin" at bounding box center [808, 25] width 64 height 31
